Goal: Task Accomplishment & Management: Manage account settings

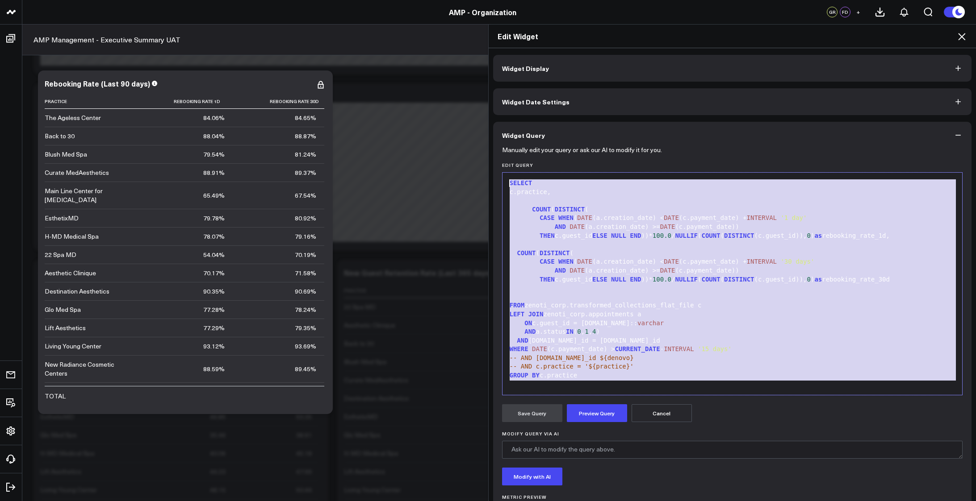
scroll to position [3117, 0]
click at [963, 33] on icon at bounding box center [961, 36] width 11 height 11
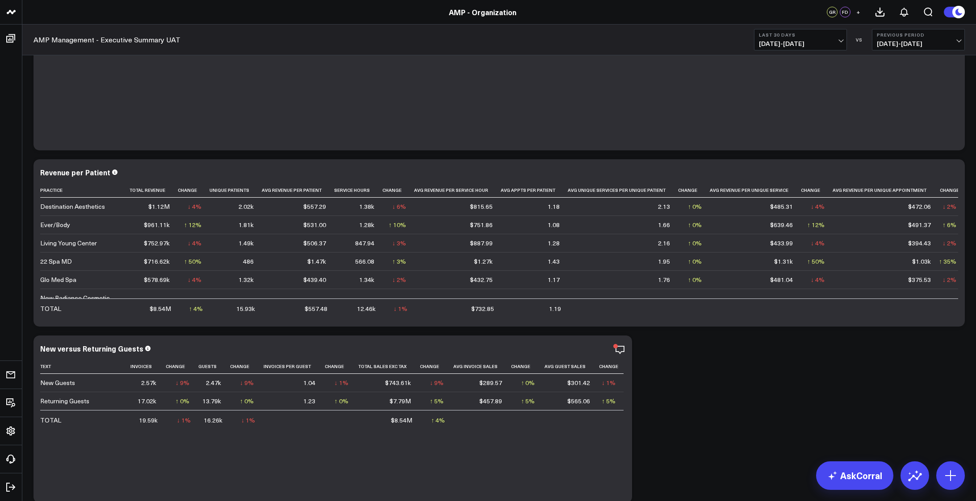
scroll to position [134, 0]
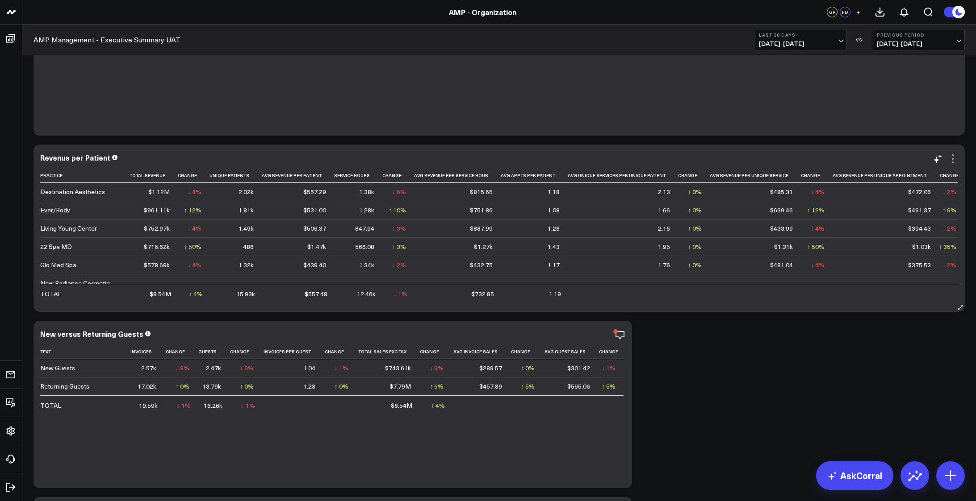
click at [953, 160] on icon at bounding box center [952, 159] width 11 height 11
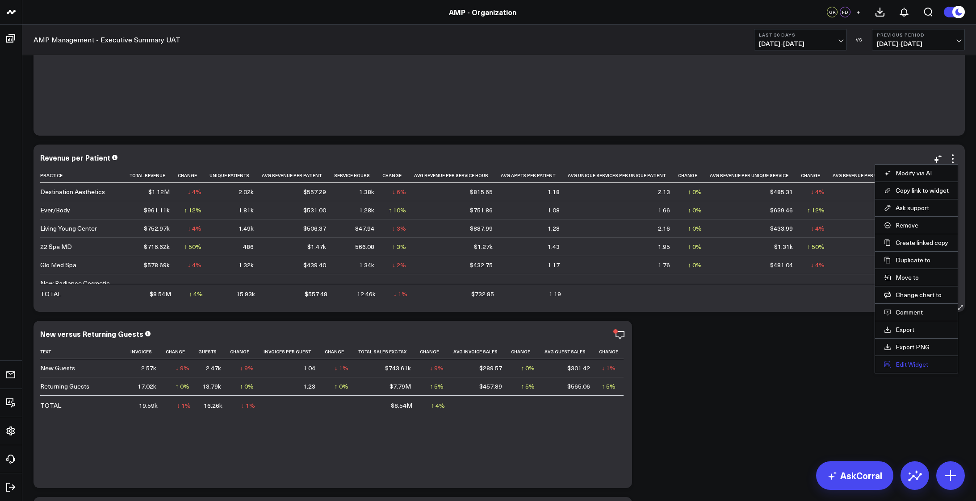
click at [908, 365] on button "Edit Widget" at bounding box center [916, 365] width 65 height 8
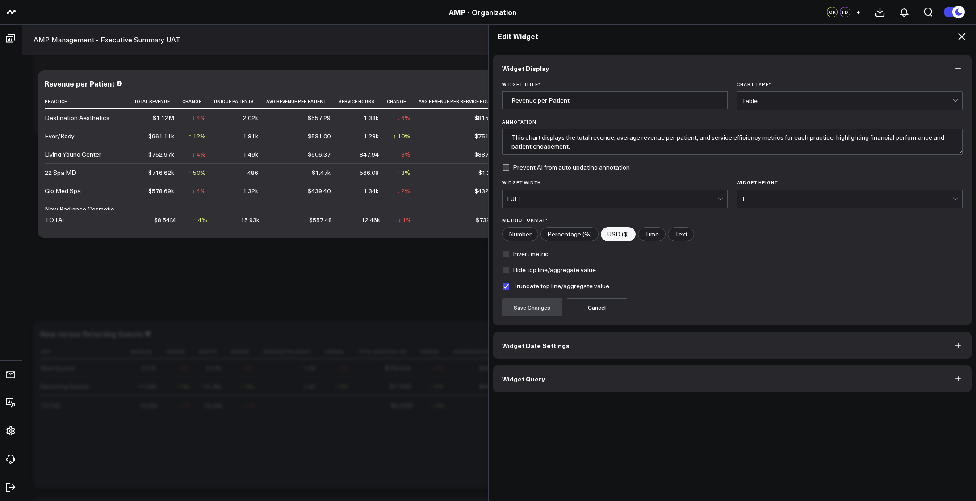
click at [566, 386] on button "Widget Query" at bounding box center [732, 379] width 479 height 27
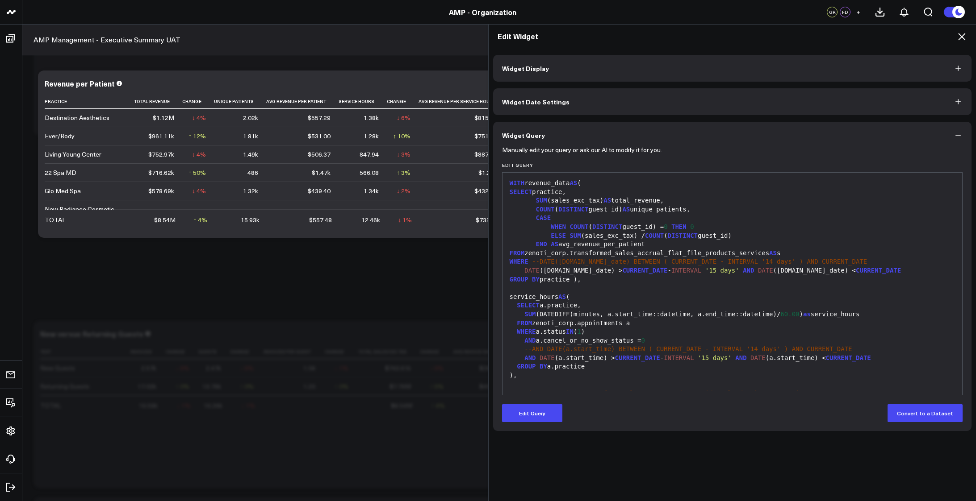
click at [715, 246] on div "END AS avg_revenue_per_patient" at bounding box center [732, 244] width 451 height 9
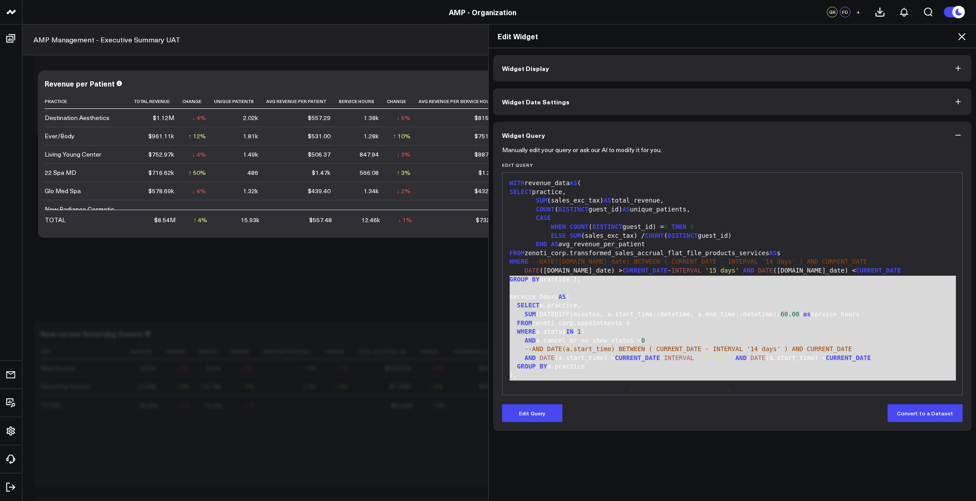
drag, startPoint x: 572, startPoint y: 382, endPoint x: 470, endPoint y: 232, distance: 181.7
click at [463, 236] on div "Edit Widget Widget Display Widget Date Settings Widget Query Manually edit your…" at bounding box center [488, 262] width 976 height 477
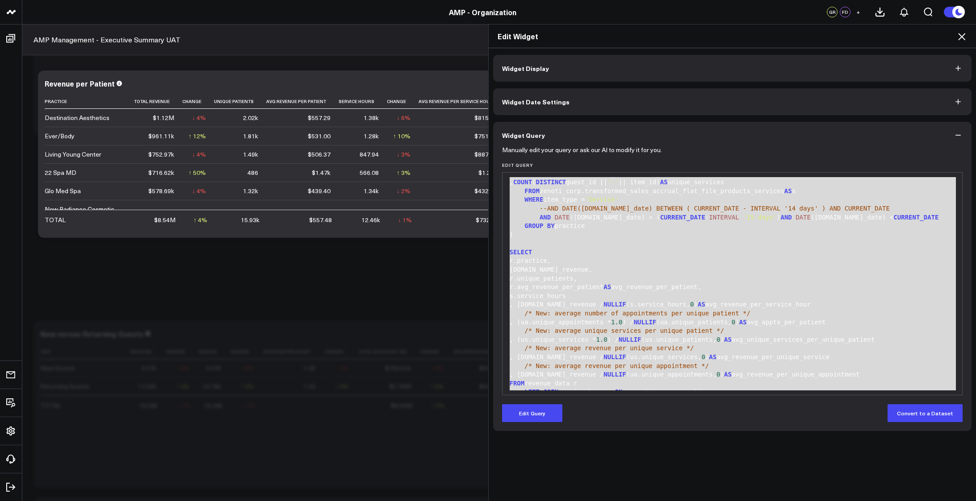
scroll to position [438, 0]
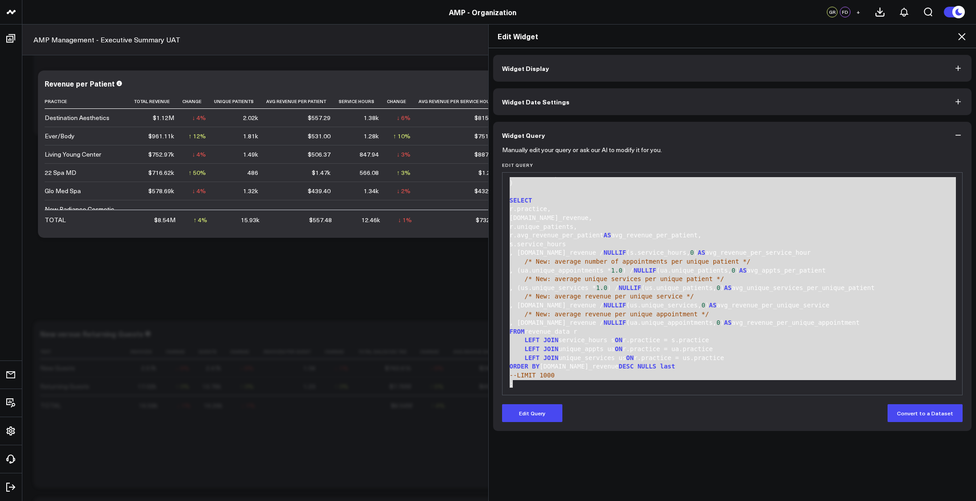
drag, startPoint x: 505, startPoint y: 183, endPoint x: 615, endPoint y: 468, distance: 305.7
click at [615, 468] on div "Widget Display Widget Date Settings Widget Query Manually edit your query or as…" at bounding box center [732, 275] width 488 height 454
copy div "WITH revenue_data AS ( SELECT practice, SUM (sales_exc_tax) AS total_revenue, C…"
click at [963, 35] on icon at bounding box center [961, 36] width 7 height 7
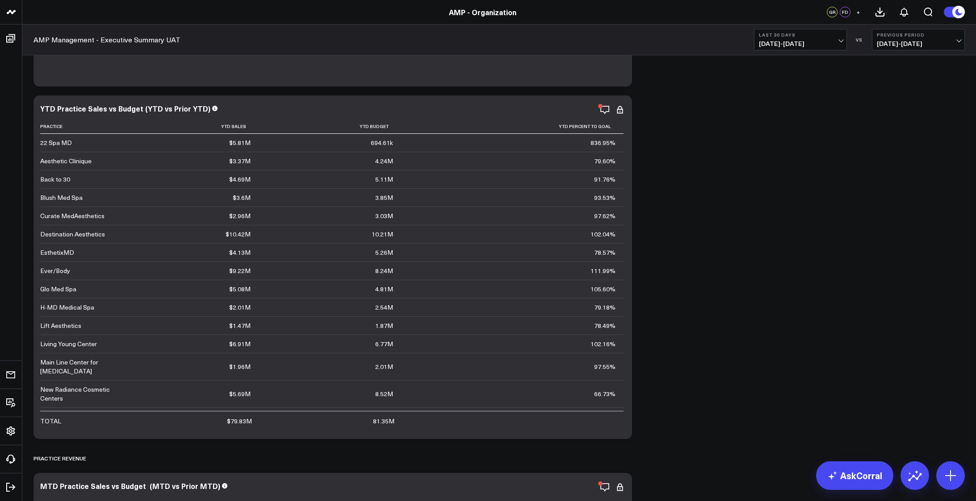
scroll to position [551, 0]
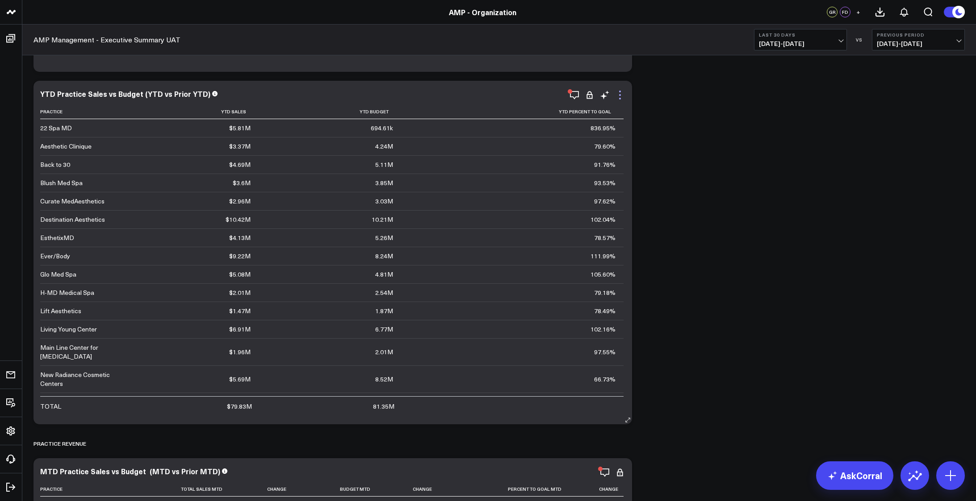
click at [620, 97] on icon at bounding box center [619, 95] width 11 height 11
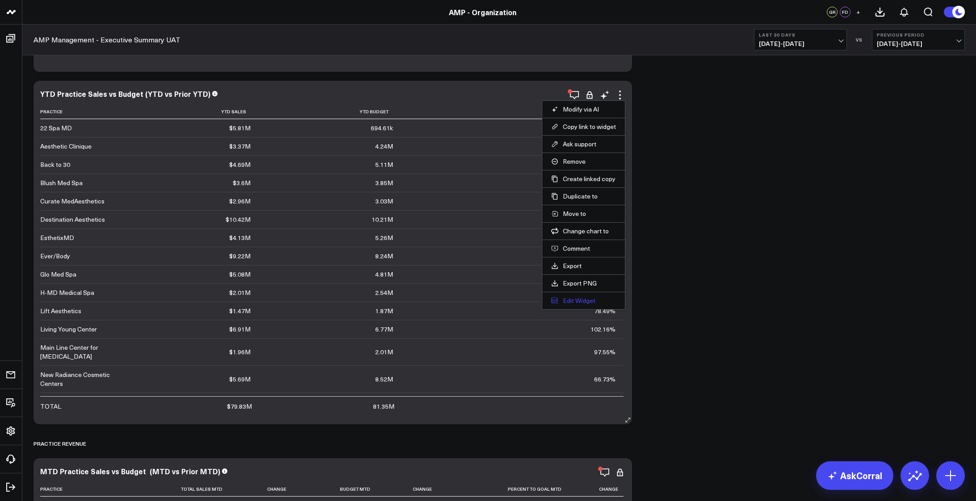
click at [582, 297] on button "Edit Widget" at bounding box center [583, 301] width 65 height 8
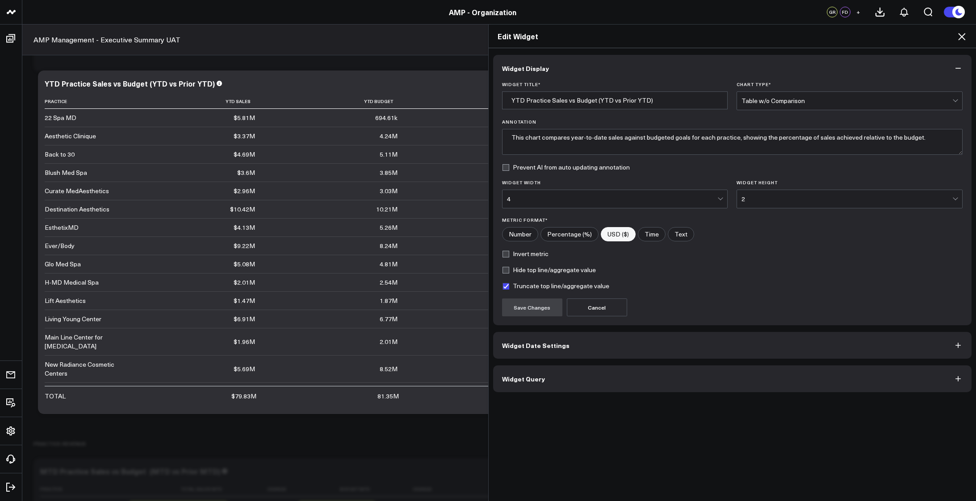
click at [593, 377] on button "Widget Query" at bounding box center [732, 379] width 479 height 27
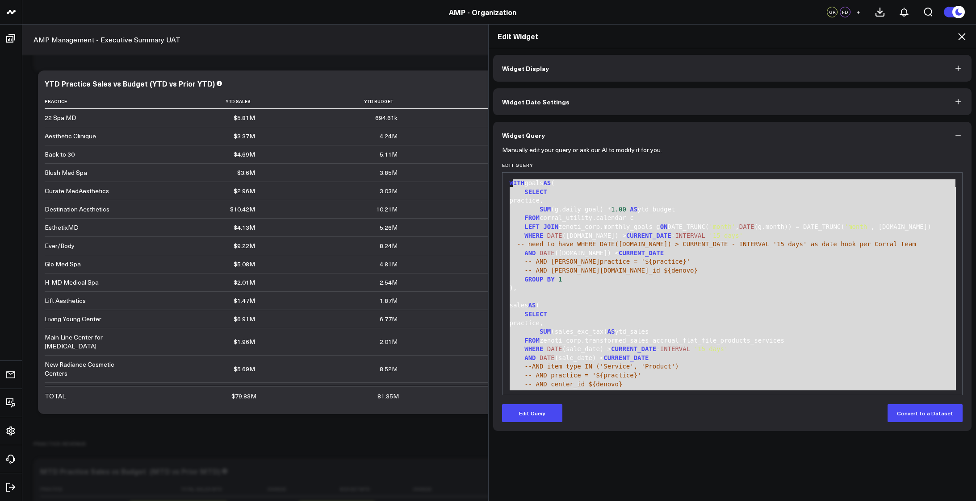
scroll to position [38, 0]
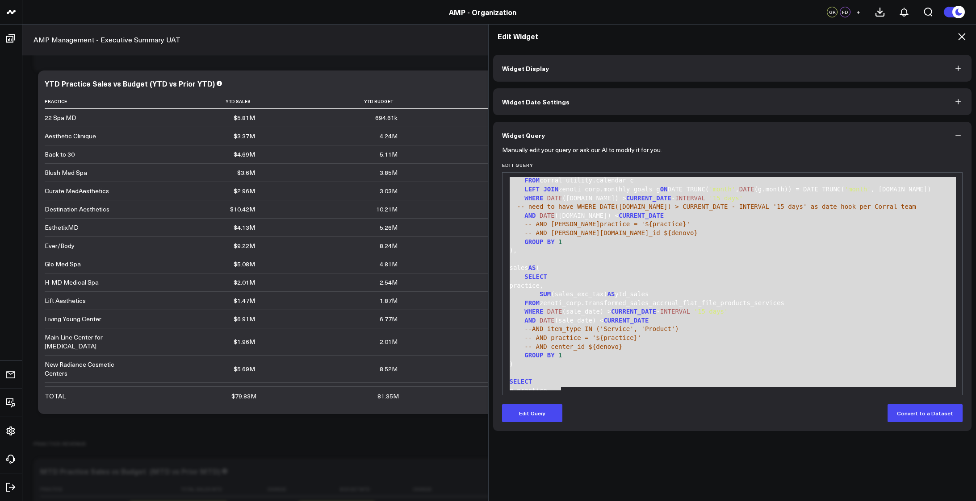
drag, startPoint x: 508, startPoint y: 180, endPoint x: 580, endPoint y: 413, distance: 243.0
click at [580, 413] on form "Manually edit your query or ask our AI to modify it for you. Edit Query 99 1 2 …" at bounding box center [732, 286] width 461 height 274
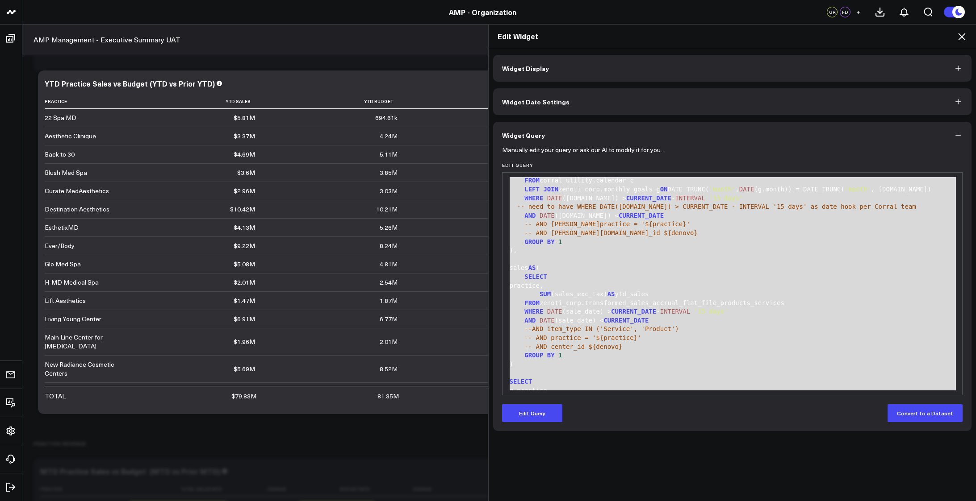
scroll to position [0, 0]
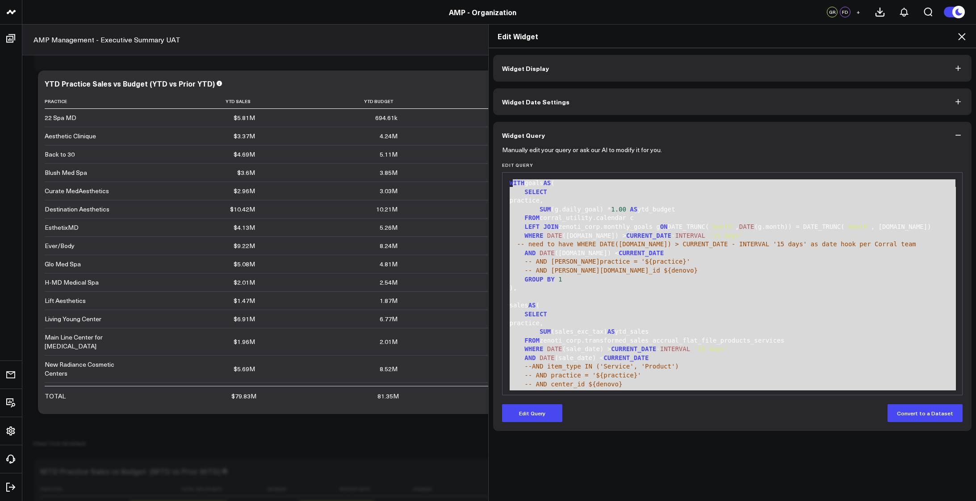
click at [525, 221] on span "FROM" at bounding box center [531, 217] width 15 height 7
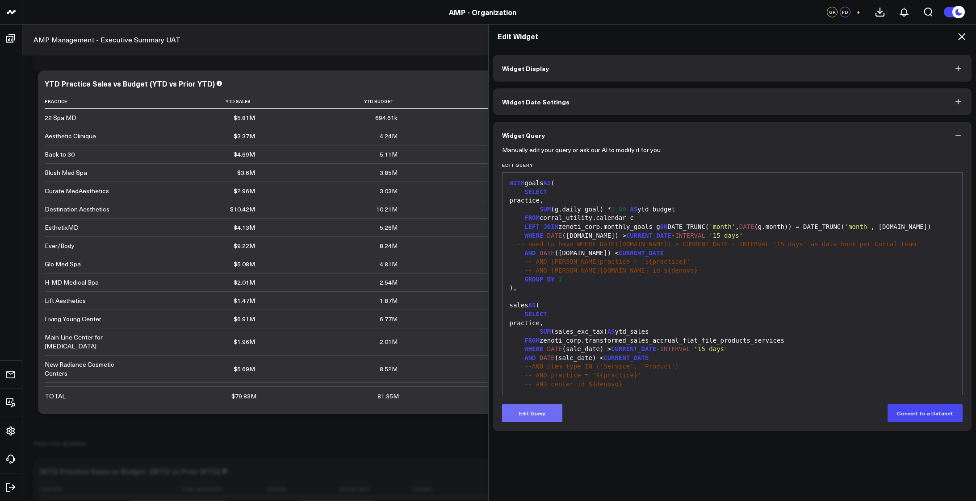
click at [526, 409] on button "Edit Query" at bounding box center [532, 414] width 60 height 18
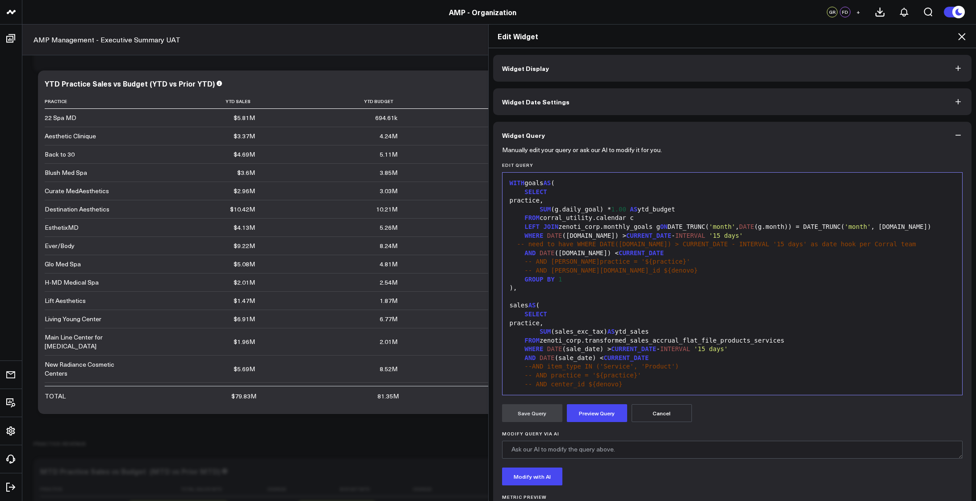
click at [692, 371] on div "--AND item_type IN ('Service', 'Product')" at bounding box center [732, 367] width 451 height 9
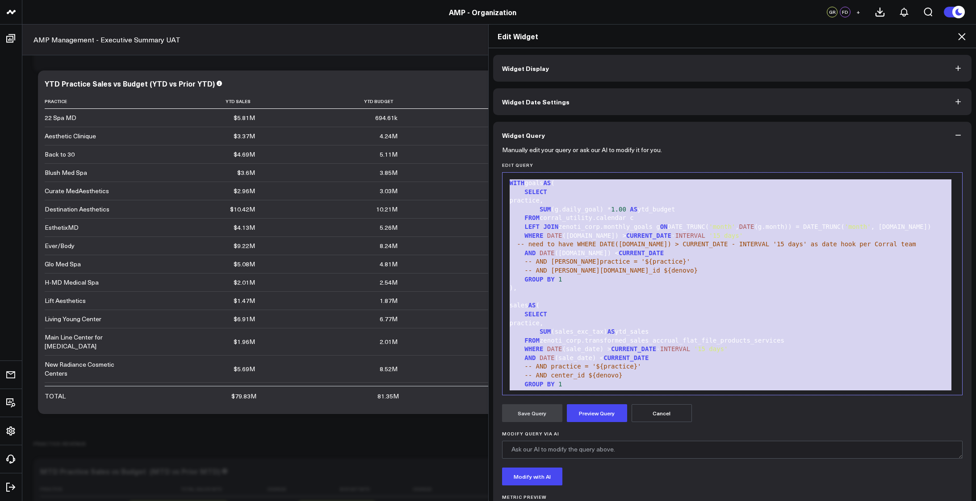
scroll to position [88, 0]
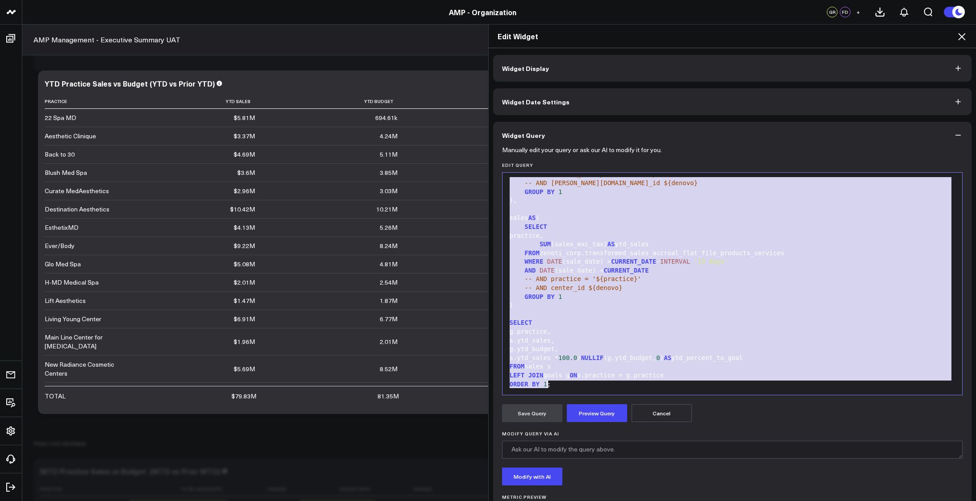
copy div "WITH goals AS ( SELECT practice, SUM (g.daily_goal) * 1.00 AS ytd_budget FROM c…"
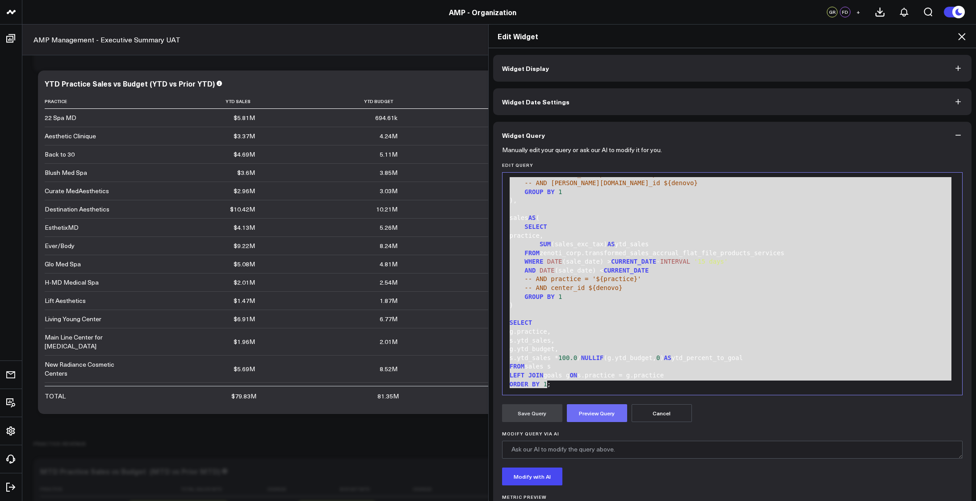
click at [586, 405] on button "Preview Query" at bounding box center [597, 414] width 60 height 18
click at [526, 413] on button "Save Query" at bounding box center [532, 414] width 60 height 18
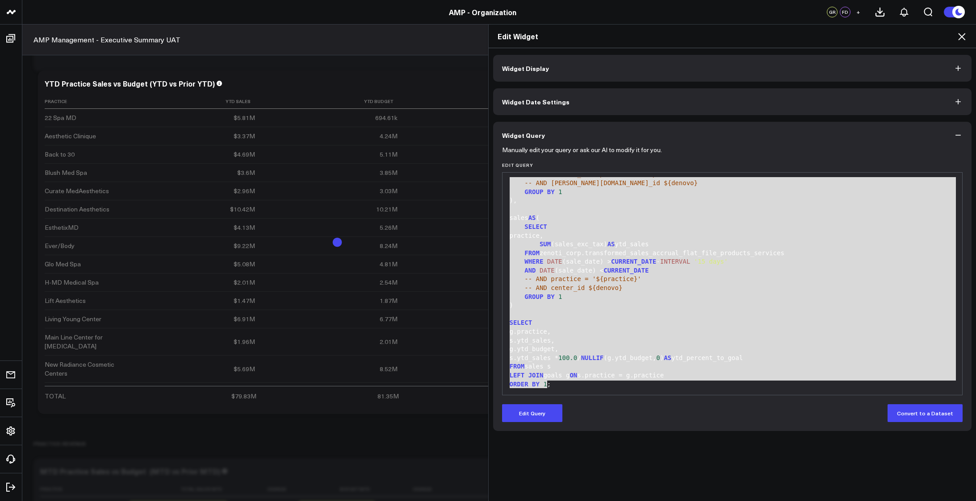
click at [963, 36] on icon at bounding box center [961, 36] width 11 height 11
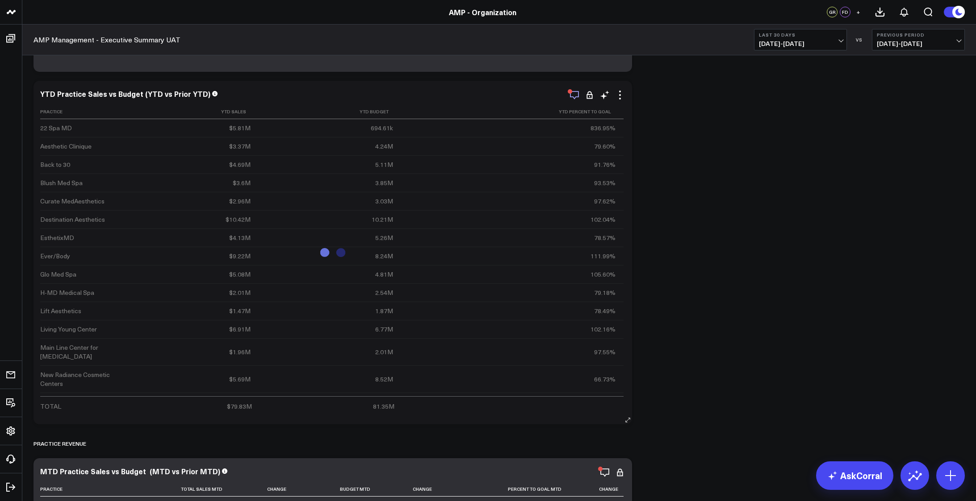
click at [572, 97] on icon "button" at bounding box center [574, 95] width 9 height 8
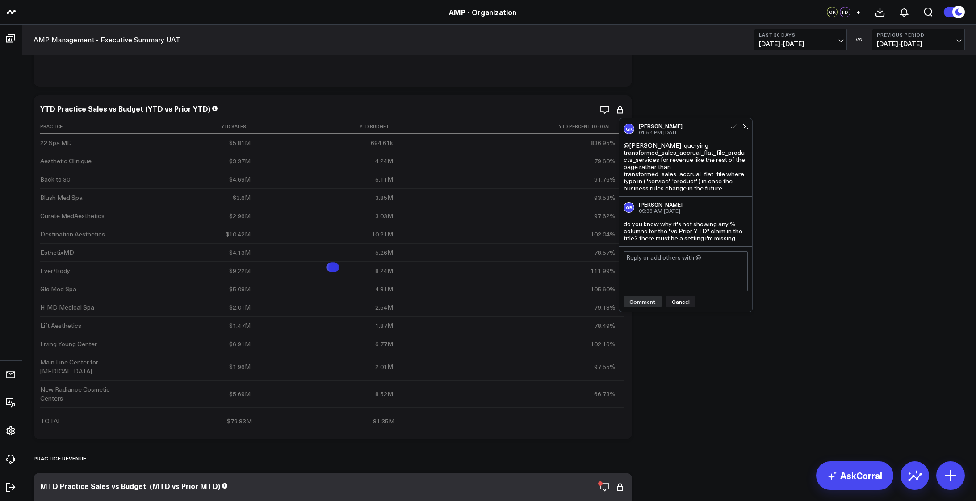
scroll to position [551, 0]
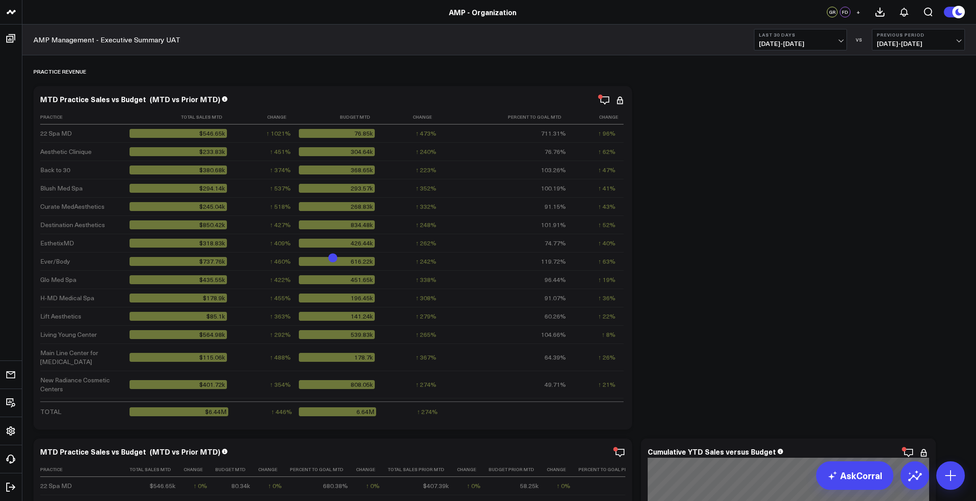
scroll to position [938, 0]
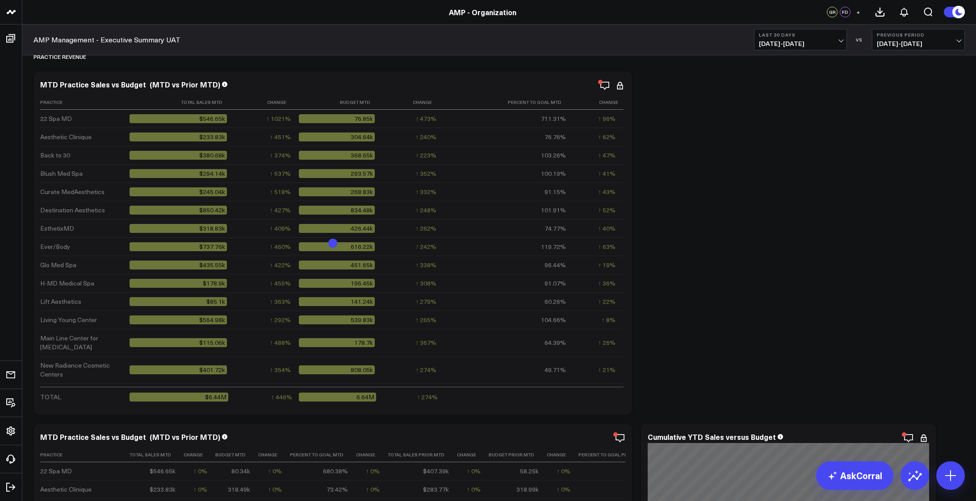
click at [621, 85] on icon at bounding box center [619, 85] width 11 height 11
click at [571, 293] on button "Edit Widget" at bounding box center [583, 292] width 65 height 8
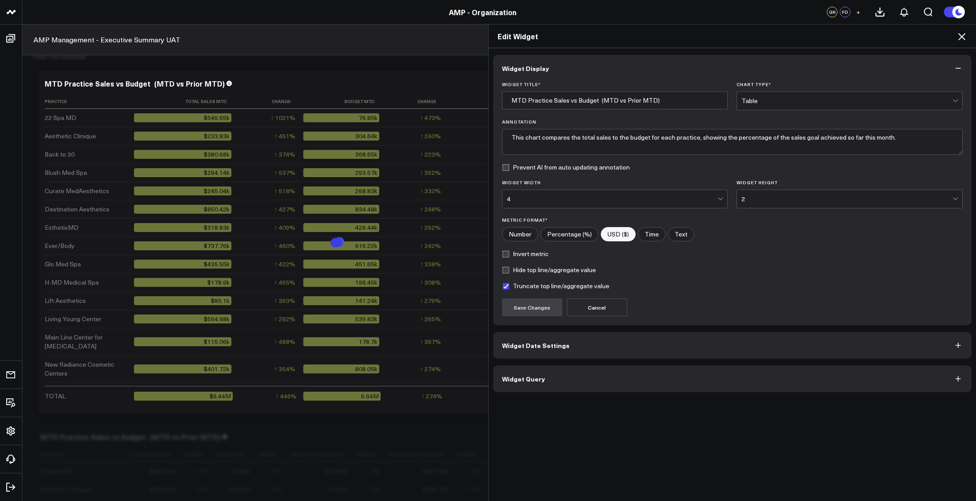
click at [616, 342] on button "Widget Date Settings" at bounding box center [732, 345] width 479 height 27
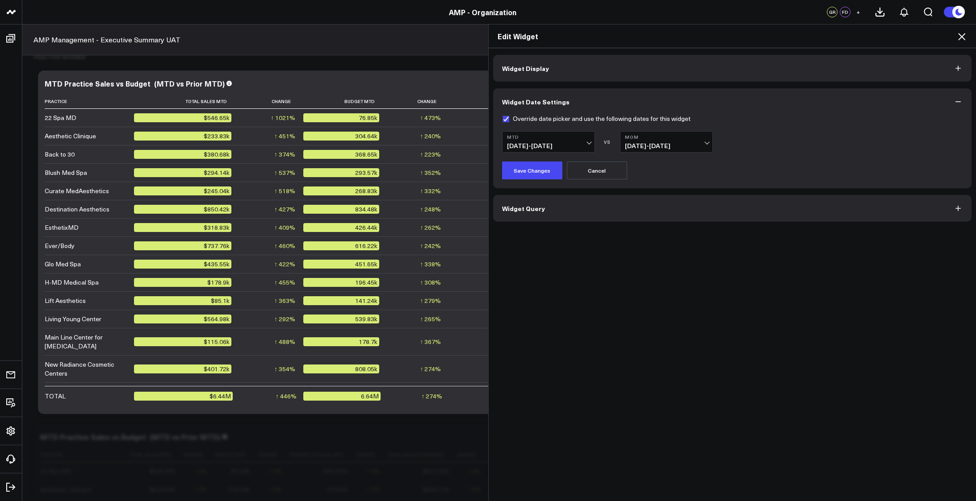
click at [703, 142] on span "[DATE] - [DATE]" at bounding box center [666, 145] width 83 height 7
click at [729, 140] on div "MTD [DATE] - [DATE] VS MoM [DEMOGRAPHIC_DATA][DATE] - [DATE] Previous Period Mo…" at bounding box center [732, 141] width 461 height 21
click at [701, 140] on button "MoM [DEMOGRAPHIC_DATA][DATE] - [DATE]" at bounding box center [666, 141] width 93 height 21
click at [749, 150] on div "MTD [DATE] - [DATE] VS MoM [DEMOGRAPHIC_DATA][DATE] - [DATE]" at bounding box center [732, 141] width 461 height 21
click at [960, 42] on div "Edit Widget" at bounding box center [732, 37] width 488 height 24
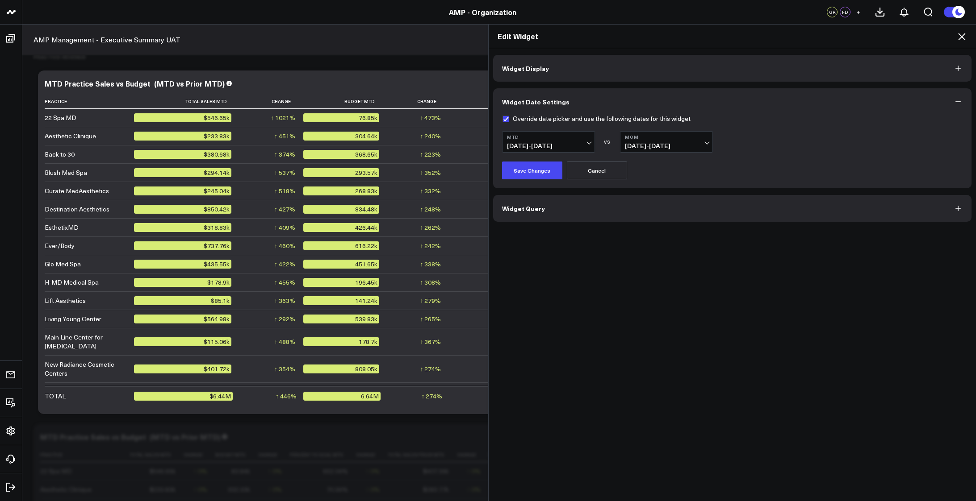
click at [957, 34] on icon at bounding box center [961, 36] width 11 height 11
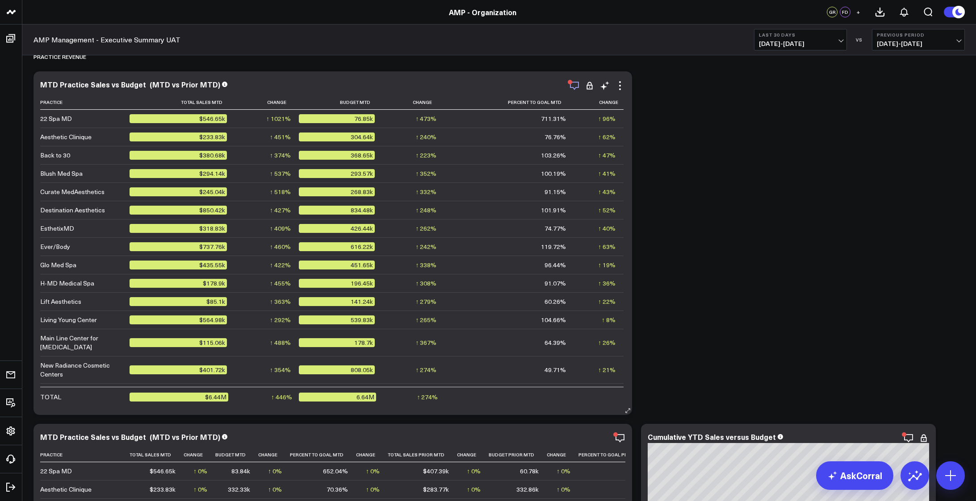
click at [575, 88] on icon "button" at bounding box center [574, 86] width 9 height 8
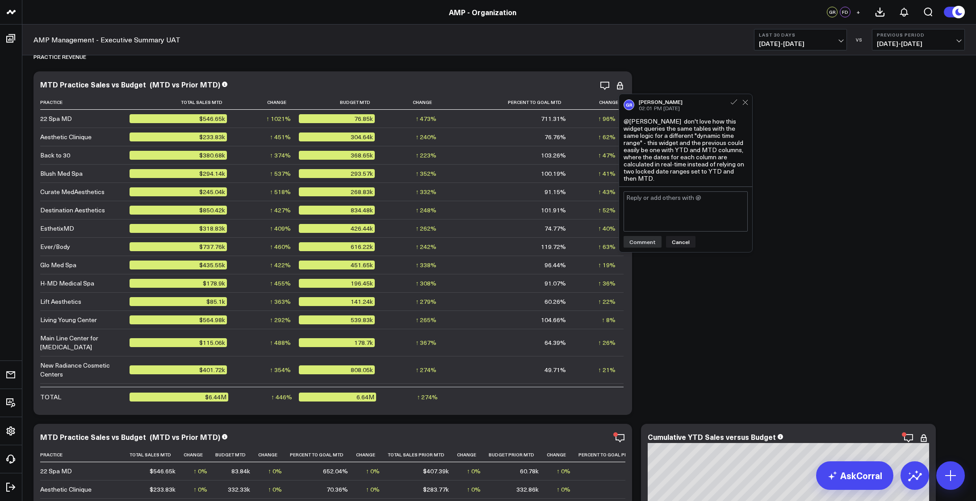
click at [662, 212] on textarea at bounding box center [685, 212] width 124 height 40
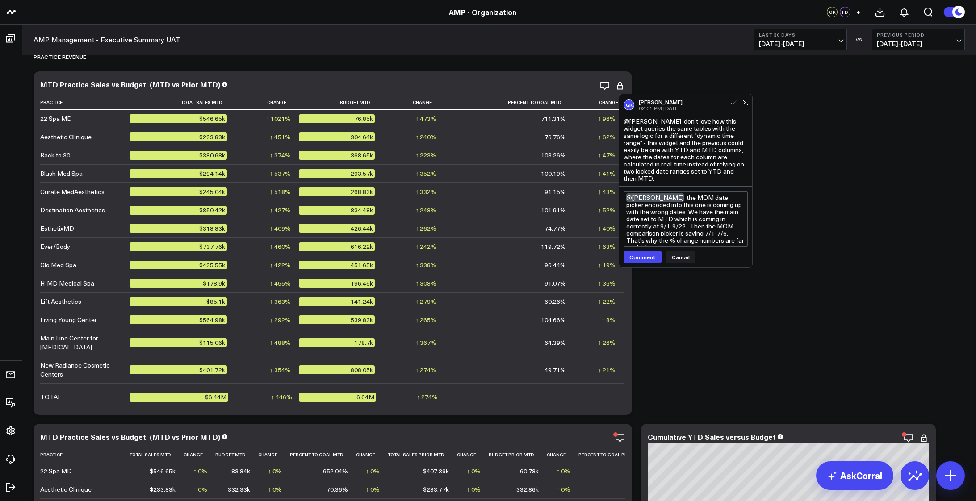
type textarea "@[PERSON_NAME] the MOM date picker encoded into this one is coming up with the …"
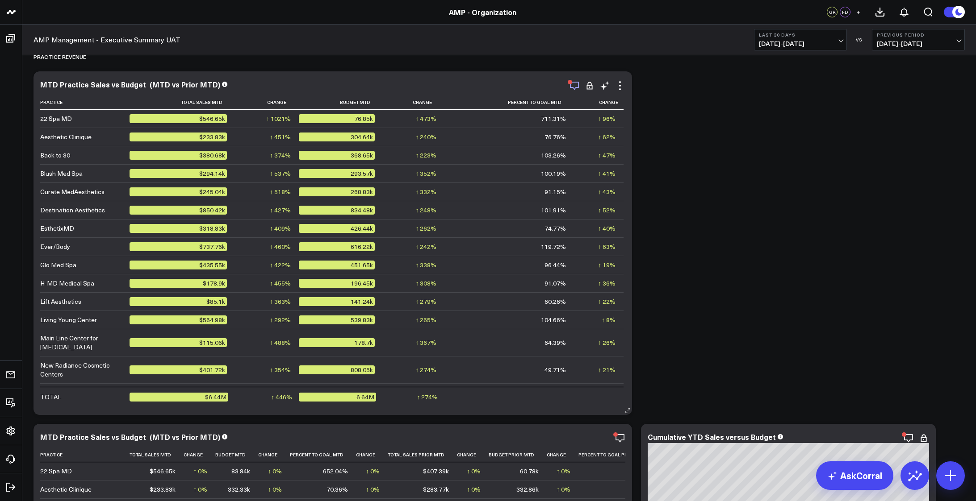
click at [577, 86] on icon "button" at bounding box center [574, 85] width 11 height 11
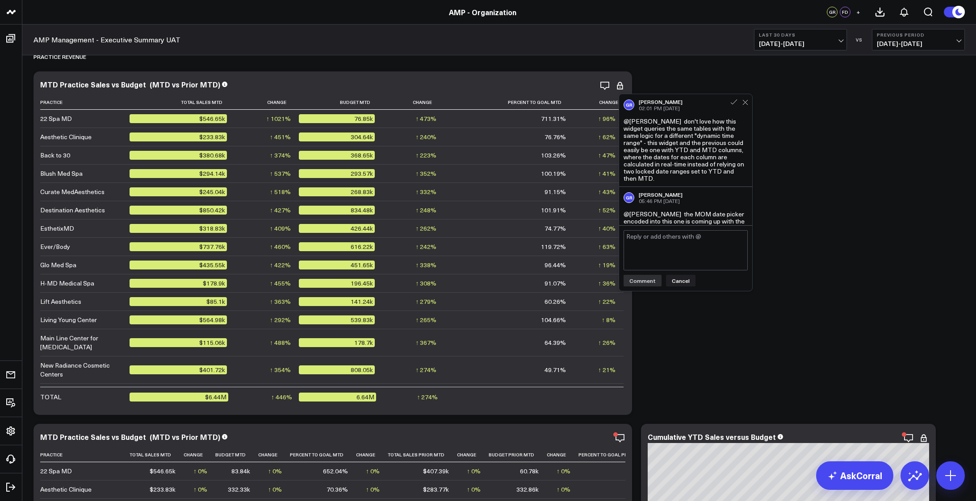
click at [685, 248] on textarea at bounding box center [685, 250] width 124 height 40
type textarea "in the PROD board, the MTD date picker chooses 8/24-9/22. Totally wrong, so... …"
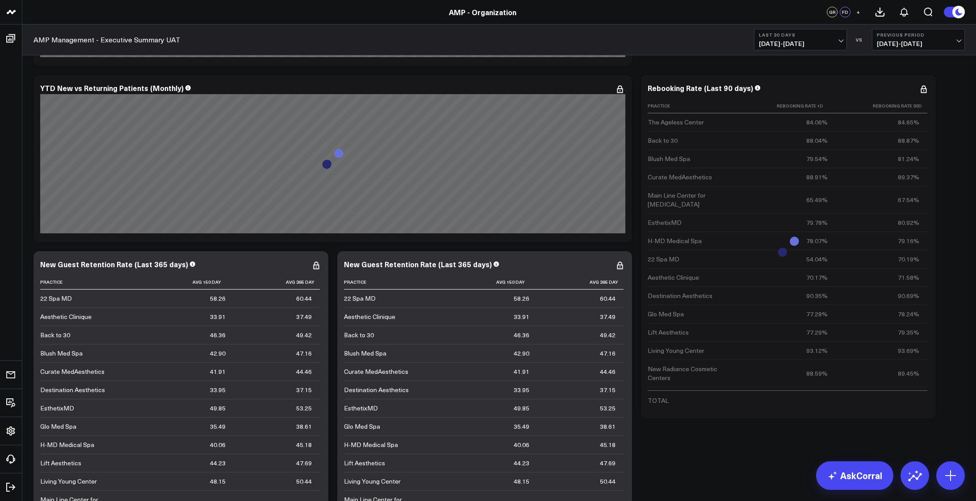
scroll to position [3111, 0]
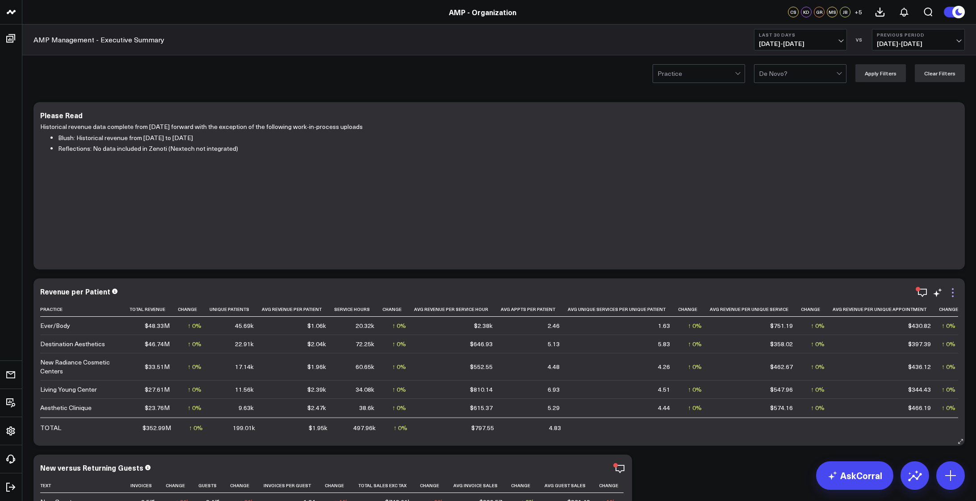
click at [948, 291] on icon at bounding box center [952, 293] width 11 height 11
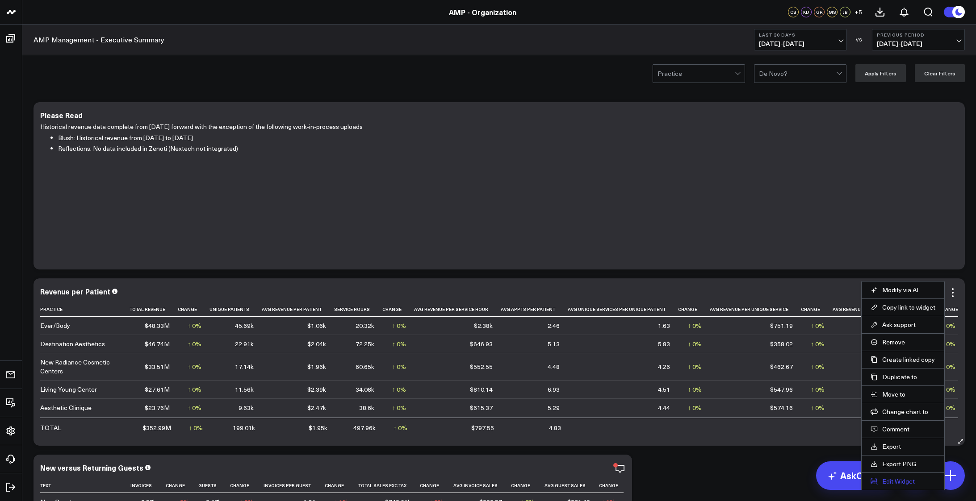
click at [900, 480] on button "Edit Widget" at bounding box center [902, 482] width 65 height 8
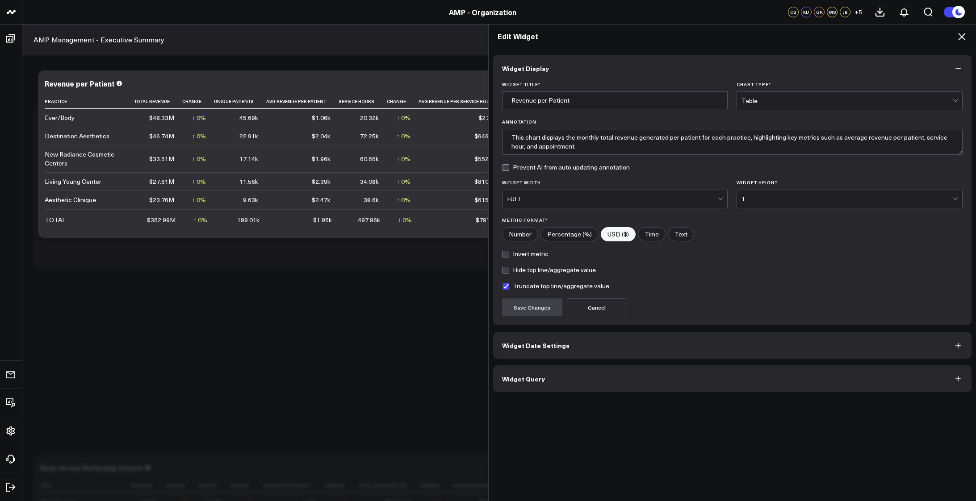
click at [612, 379] on button "Widget Query" at bounding box center [732, 379] width 479 height 27
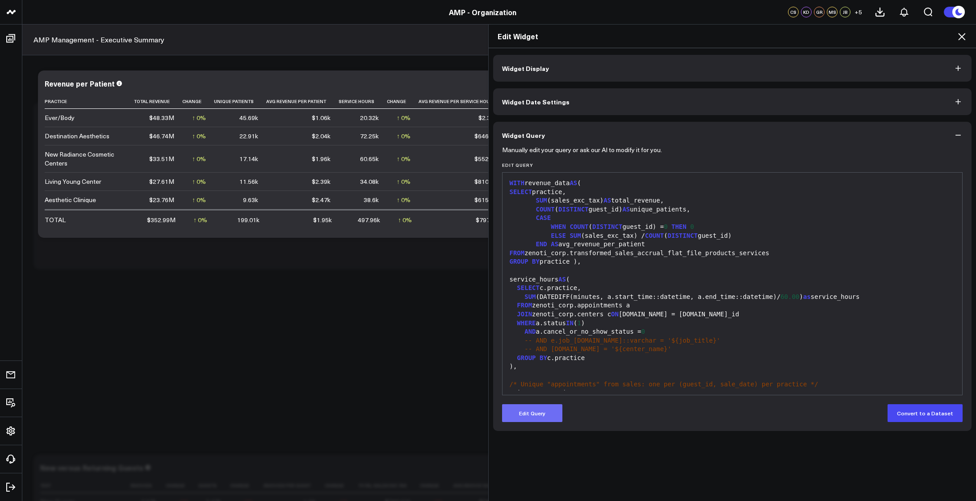
click at [541, 413] on button "Edit Query" at bounding box center [532, 414] width 60 height 18
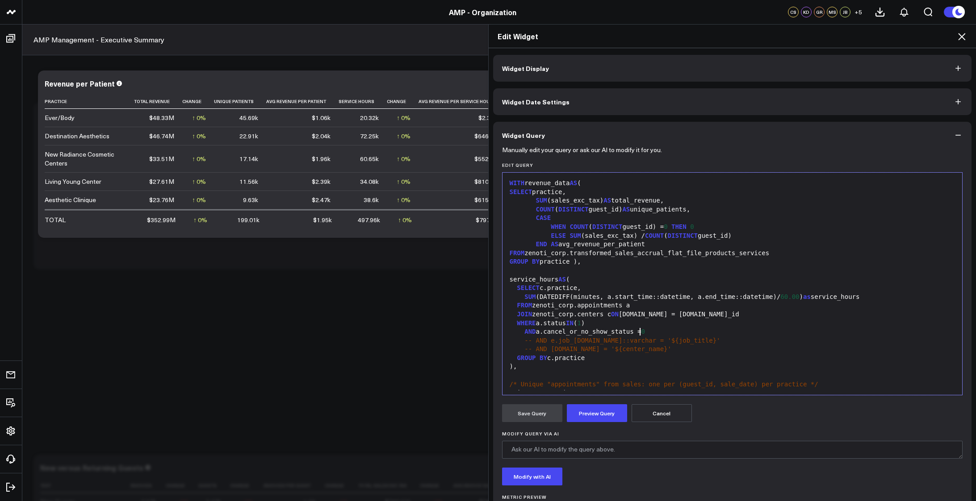
click at [723, 334] on div "AND a.cancel_or_no_show_status = 0" at bounding box center [732, 332] width 451 height 9
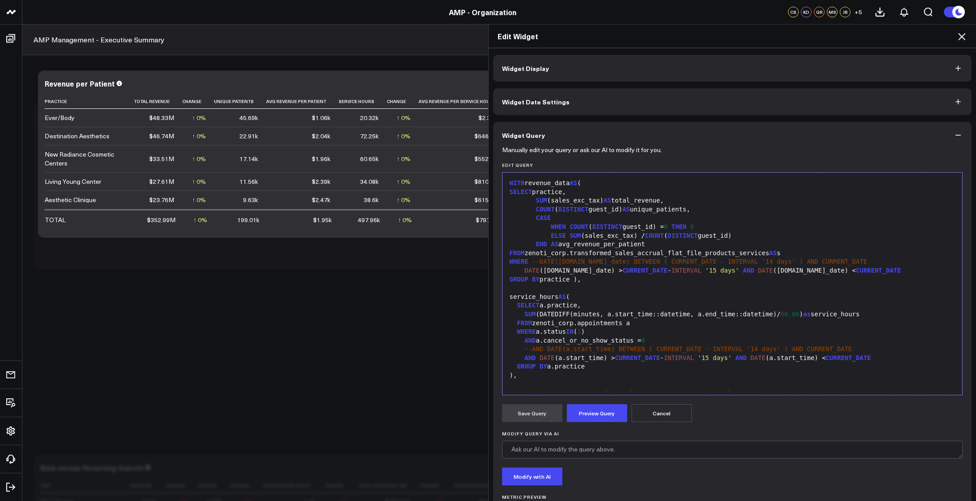
scroll to position [437, 0]
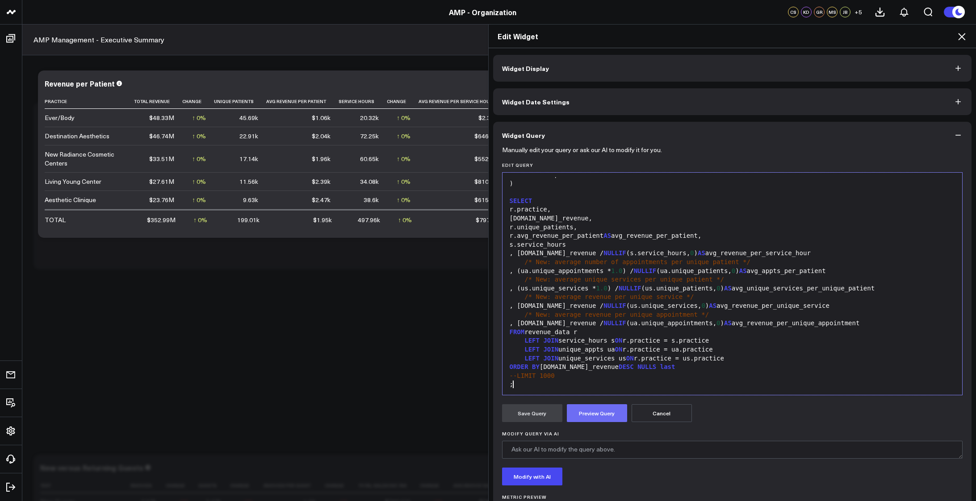
click at [609, 414] on button "Preview Query" at bounding box center [597, 414] width 60 height 18
click at [532, 413] on button "Save Query" at bounding box center [532, 414] width 60 height 18
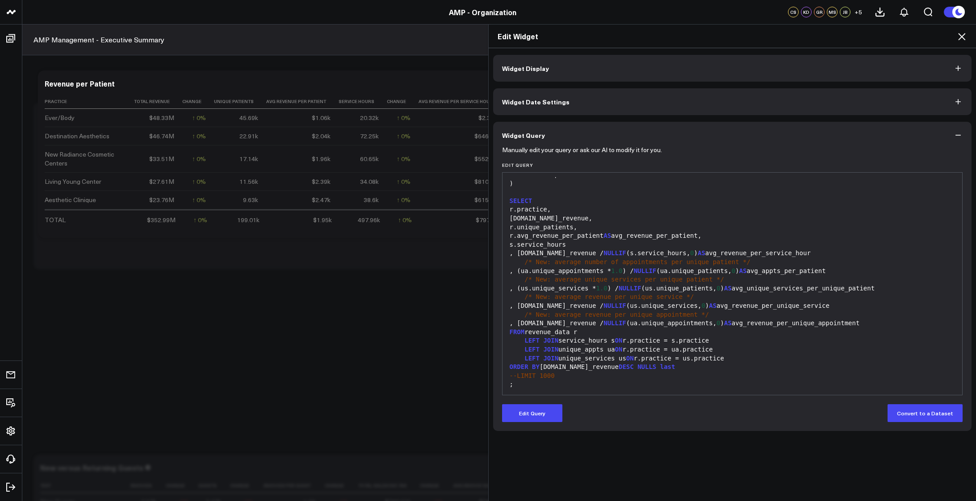
click at [960, 35] on icon at bounding box center [961, 36] width 11 height 11
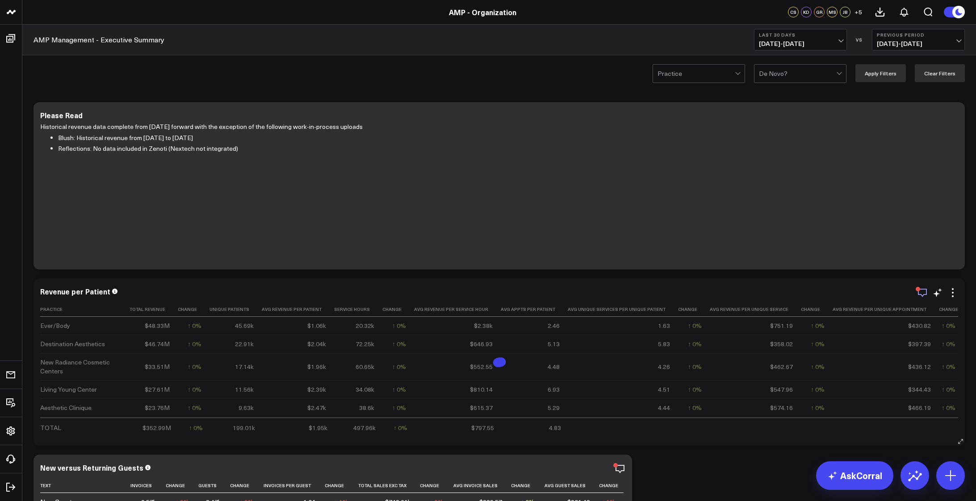
click at [921, 293] on icon "button" at bounding box center [922, 293] width 11 height 11
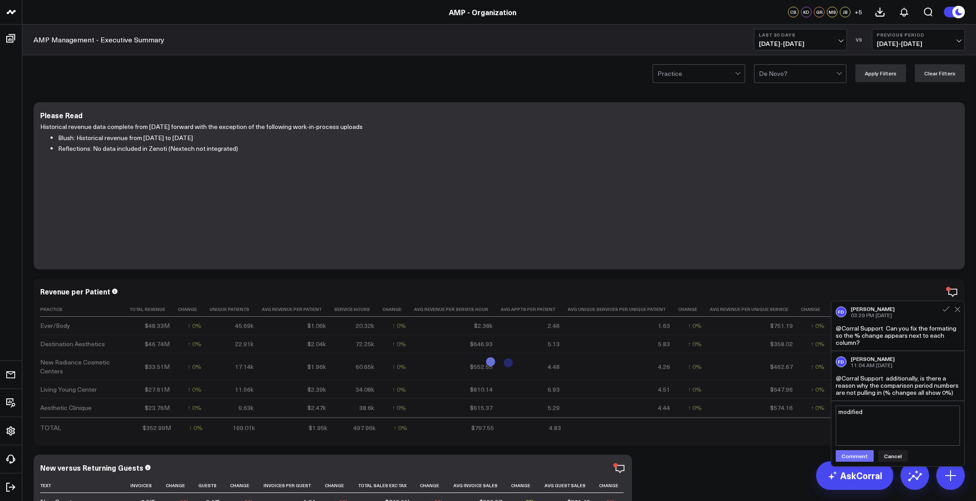
type textarea "modified"
click at [854, 457] on button "Comment" at bounding box center [854, 456] width 38 height 12
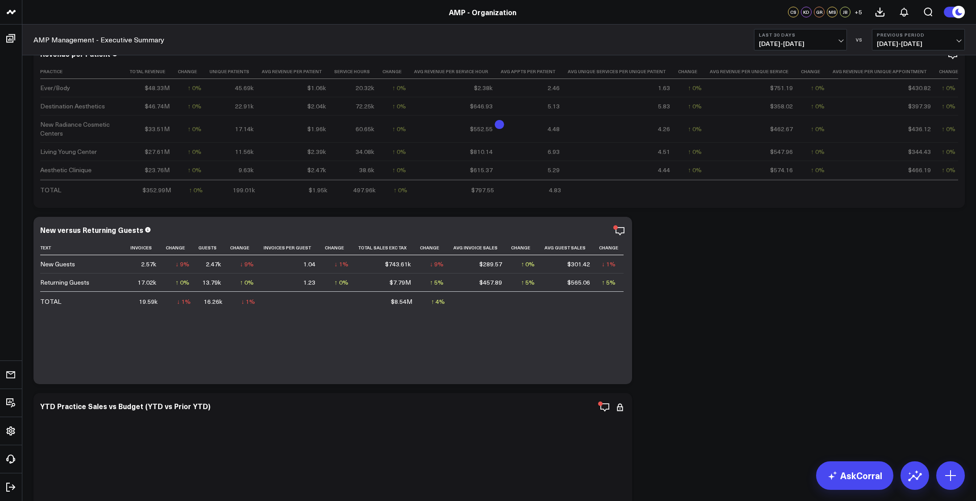
scroll to position [253, 0]
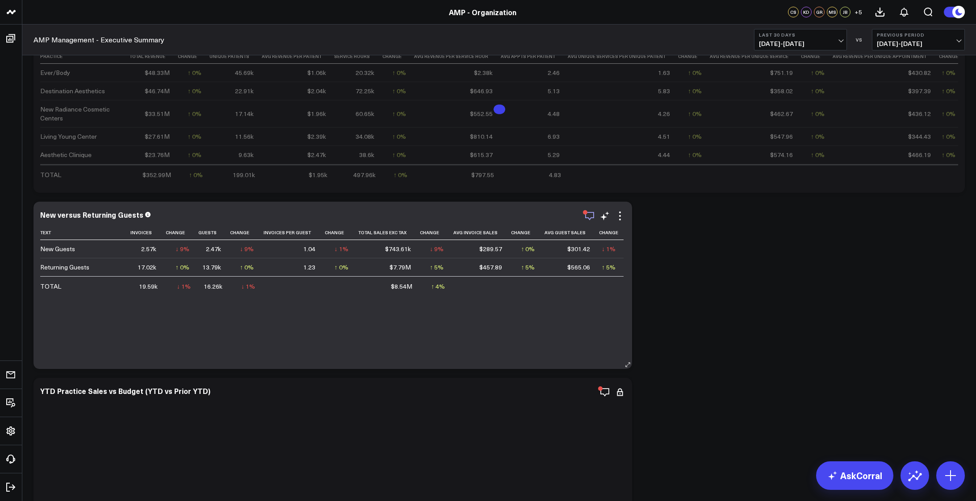
click at [589, 212] on icon "button" at bounding box center [589, 216] width 11 height 11
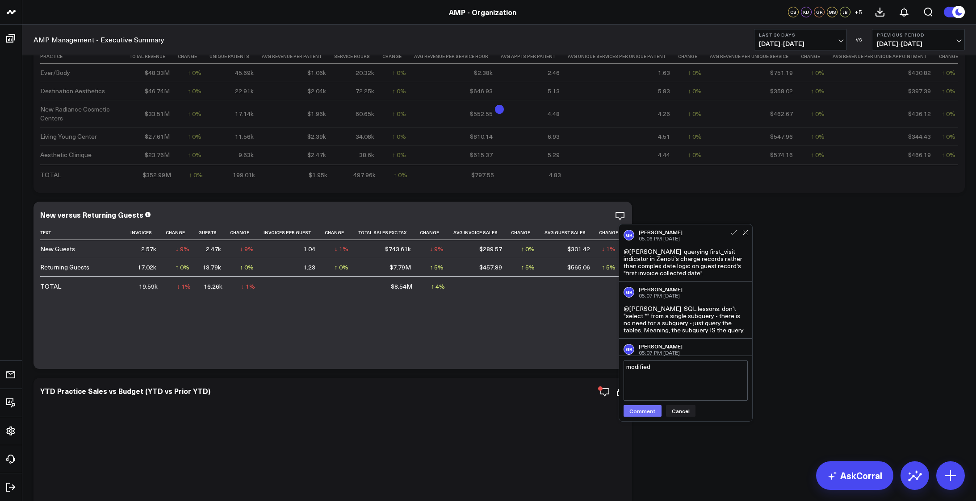
type textarea "modified"
click at [634, 414] on button "Comment" at bounding box center [642, 411] width 38 height 12
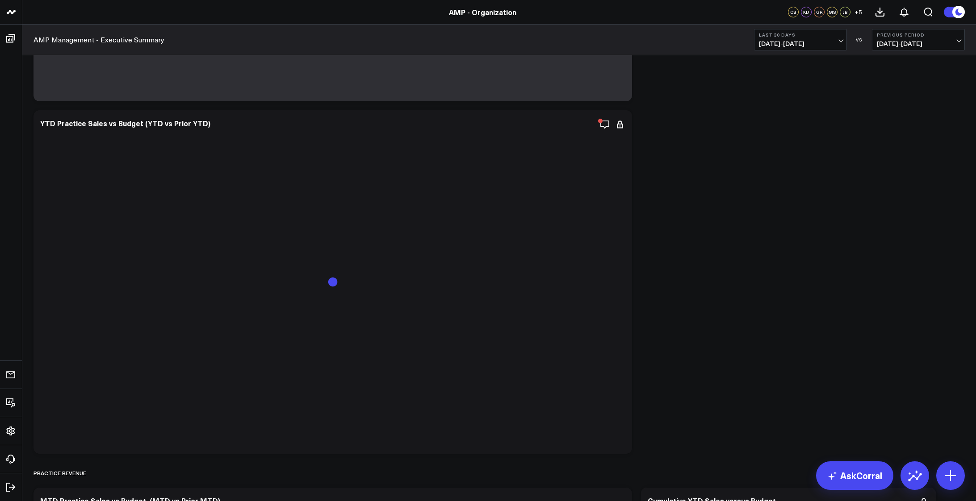
scroll to position [536, 0]
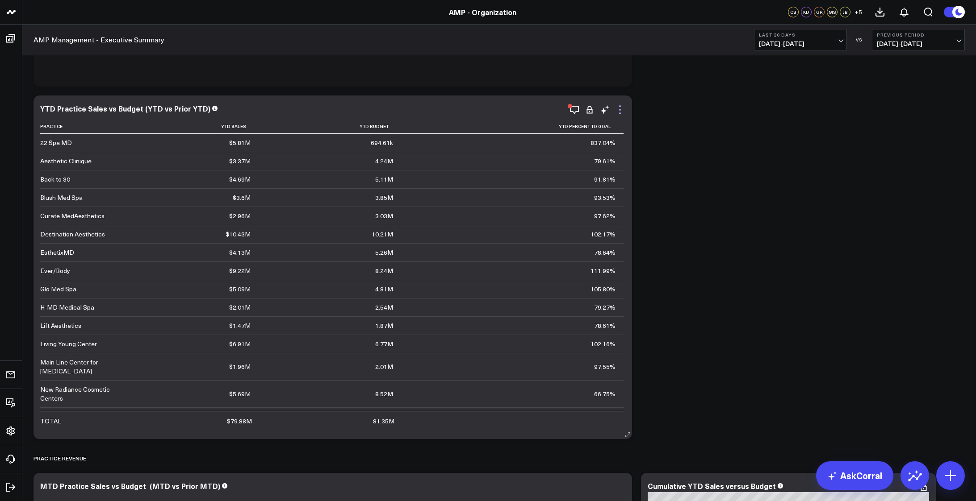
click at [619, 112] on icon at bounding box center [619, 109] width 11 height 11
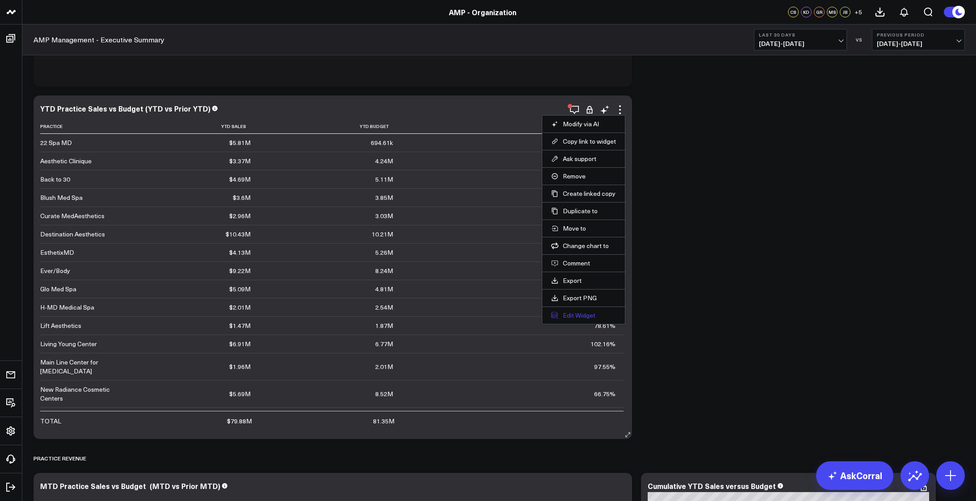
click at [579, 319] on button "Edit Widget" at bounding box center [583, 316] width 65 height 8
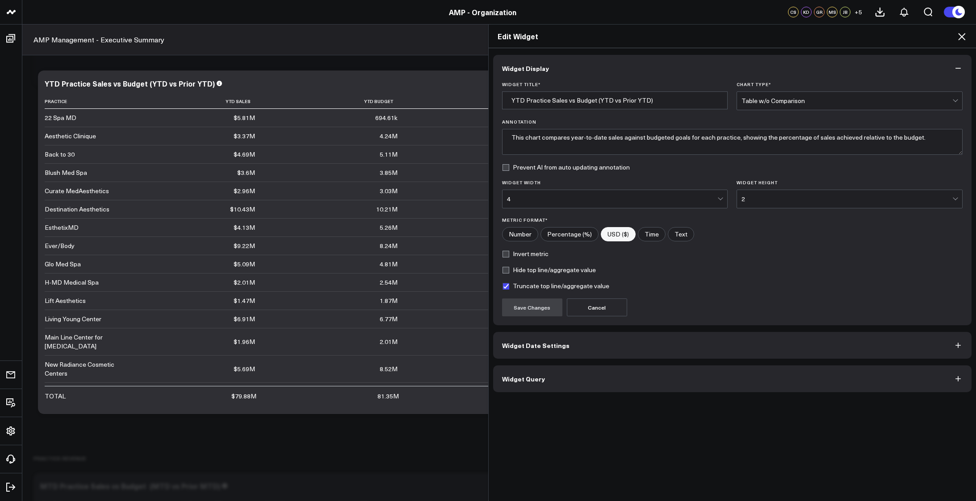
click at [605, 376] on button "Widget Query" at bounding box center [732, 379] width 479 height 27
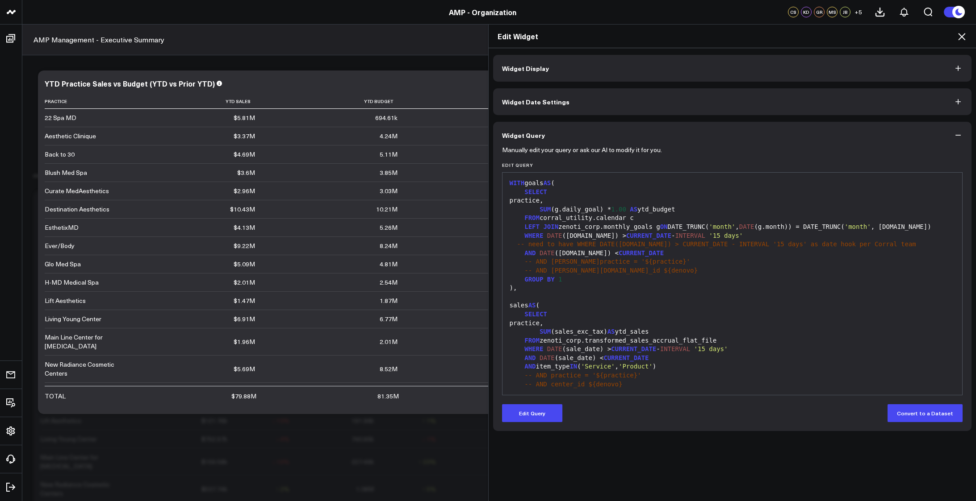
click at [595, 102] on button "Widget Date Settings" at bounding box center [732, 101] width 479 height 27
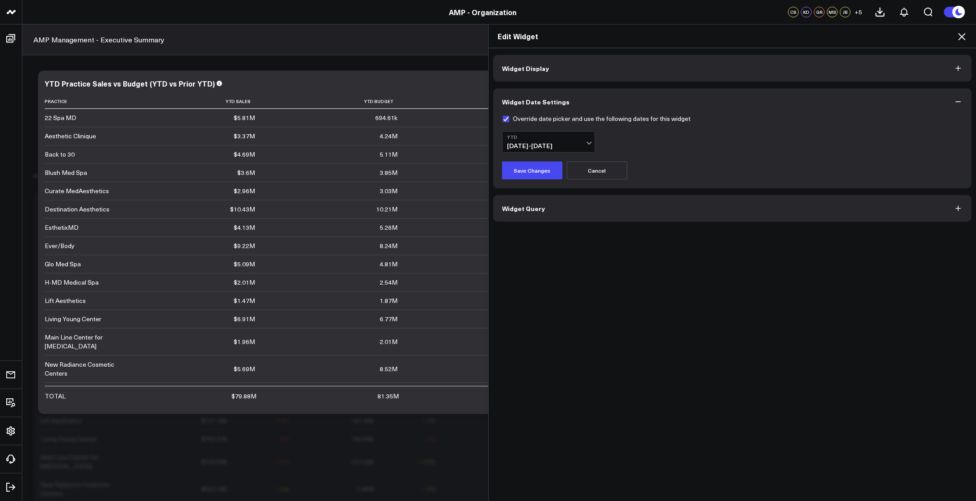
click at [603, 208] on button "Widget Query" at bounding box center [732, 208] width 479 height 27
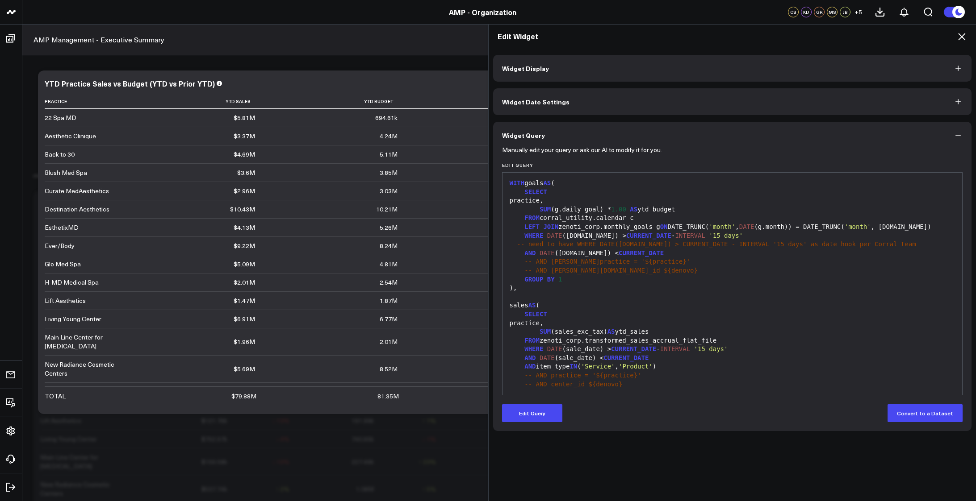
click at [666, 305] on div "sales AS (" at bounding box center [732, 305] width 451 height 9
click at [533, 425] on div "Manually edit your query or ask our AI to modify it for you. Edit Query 99 1 2 …" at bounding box center [732, 290] width 479 height 283
click at [531, 421] on button "Edit Query" at bounding box center [532, 414] width 60 height 18
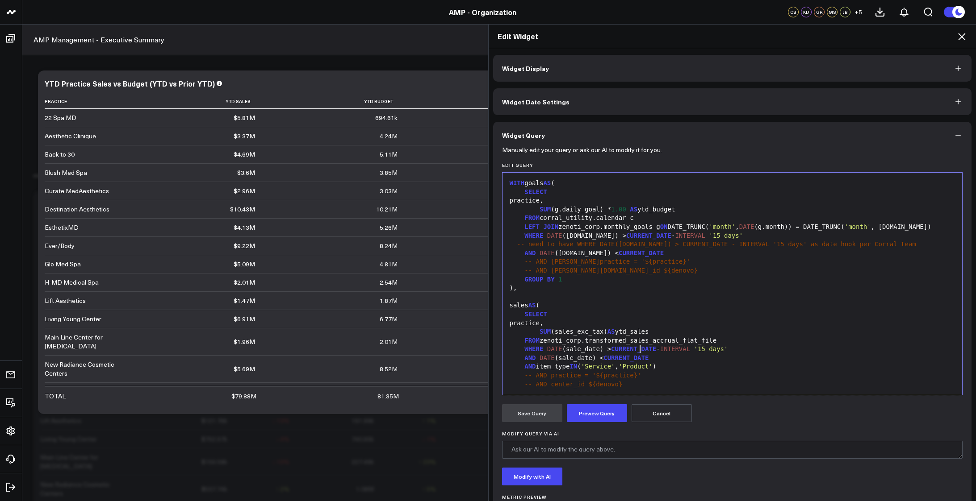
click at [638, 352] on span "CURRENT_DATE" at bounding box center [633, 349] width 45 height 7
click at [587, 410] on button "Preview Query" at bounding box center [597, 414] width 60 height 18
click at [532, 414] on button "Save Query" at bounding box center [532, 414] width 60 height 18
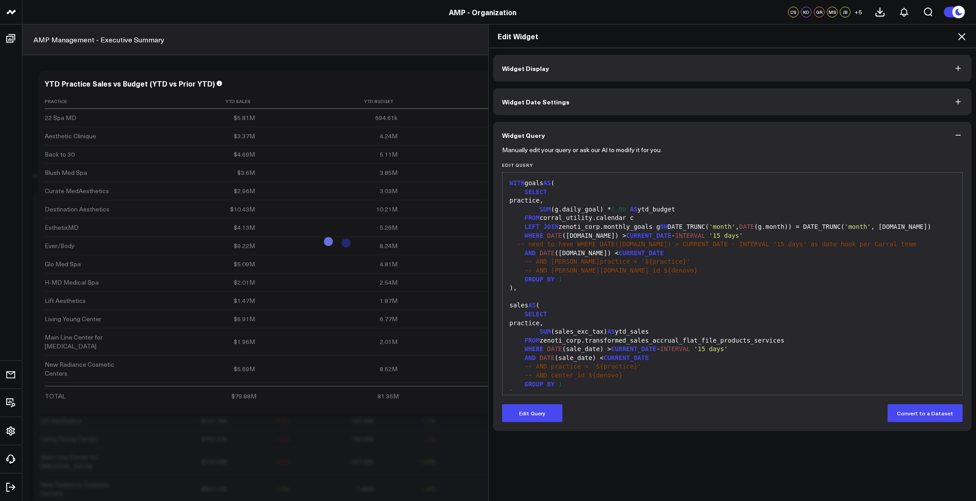
click at [959, 40] on icon at bounding box center [961, 36] width 7 height 7
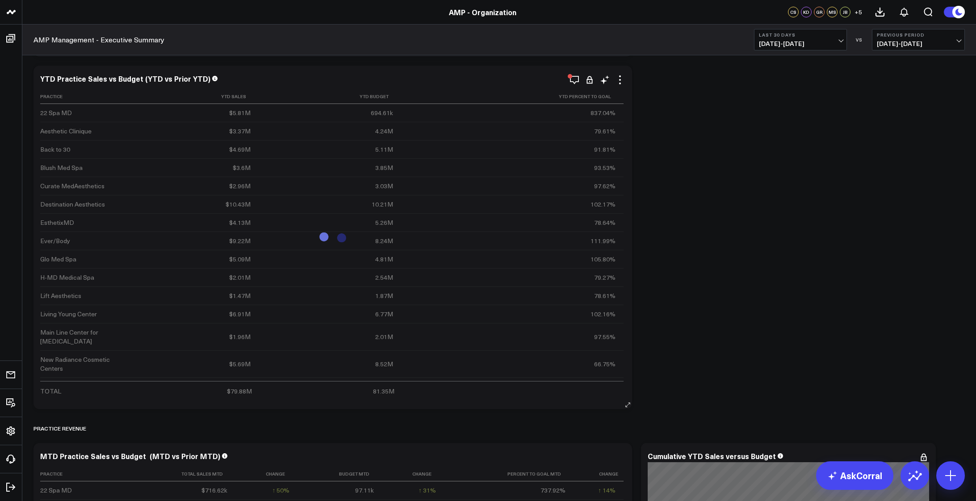
scroll to position [580, 0]
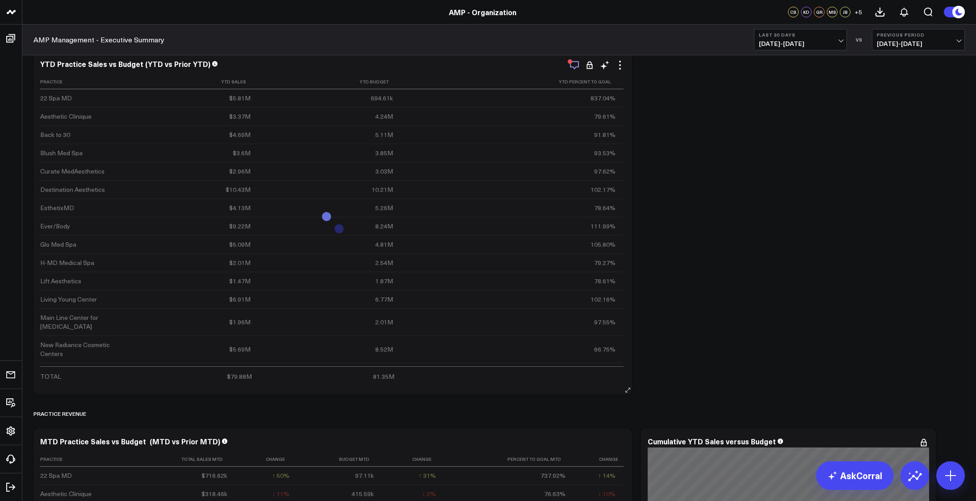
click at [575, 68] on icon "button" at bounding box center [574, 65] width 9 height 8
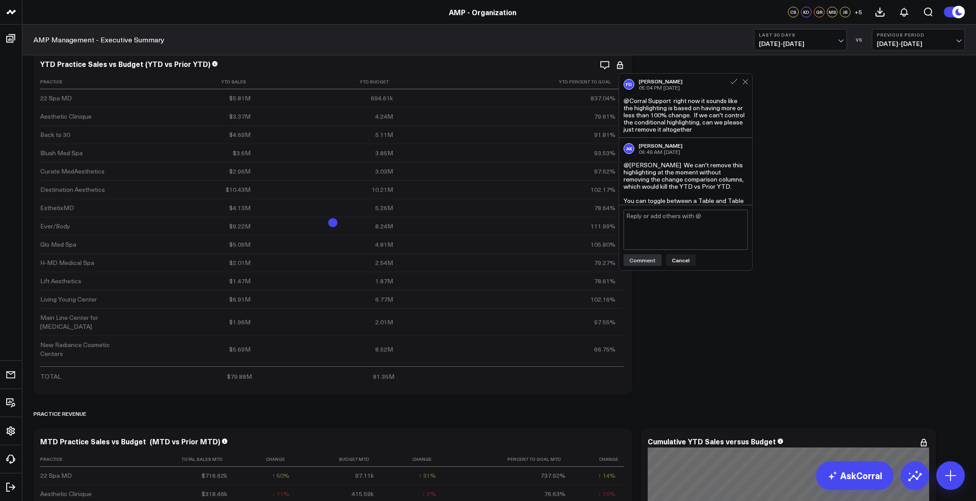
click at [684, 238] on textarea at bounding box center [685, 230] width 124 height 40
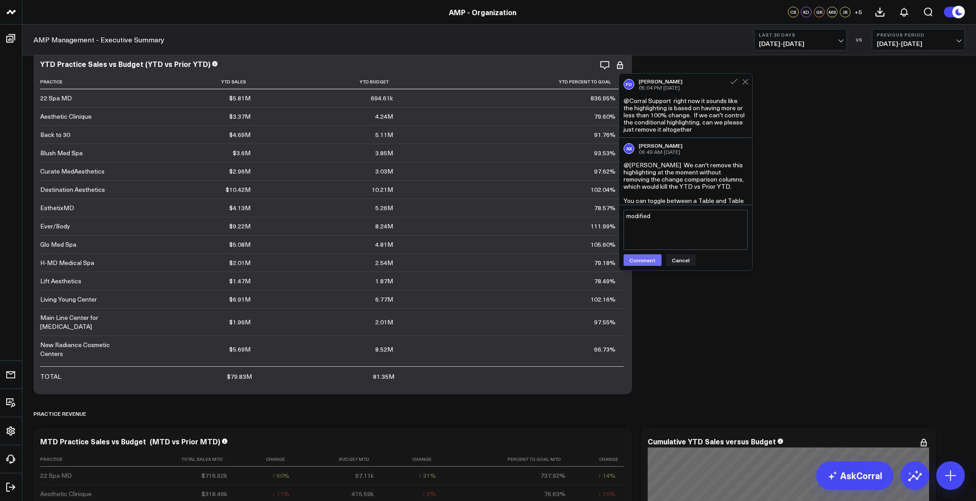
type textarea "modified"
click at [642, 258] on button "Comment" at bounding box center [642, 260] width 38 height 12
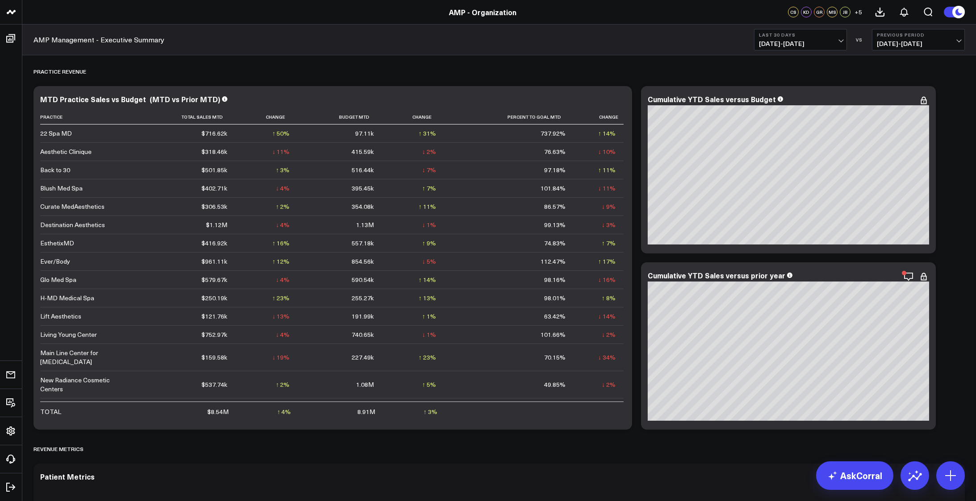
scroll to position [938, 0]
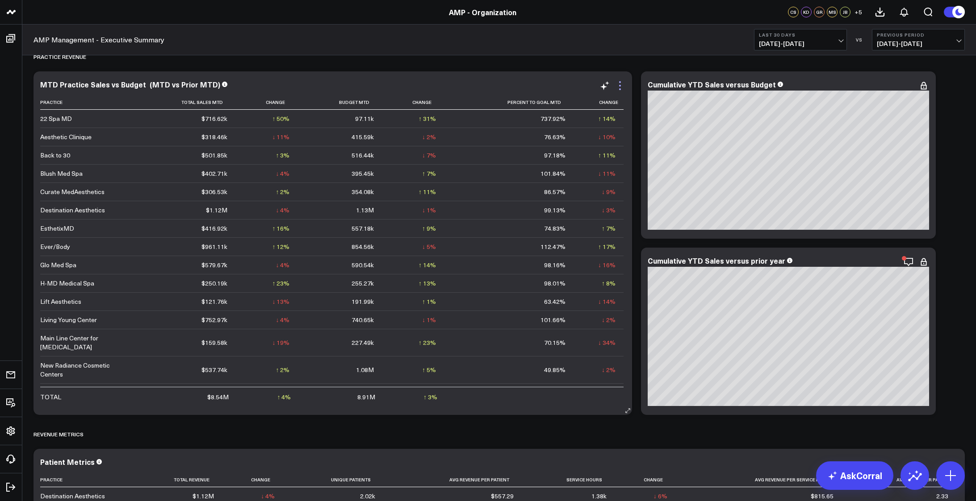
click at [619, 90] on icon at bounding box center [619, 85] width 11 height 11
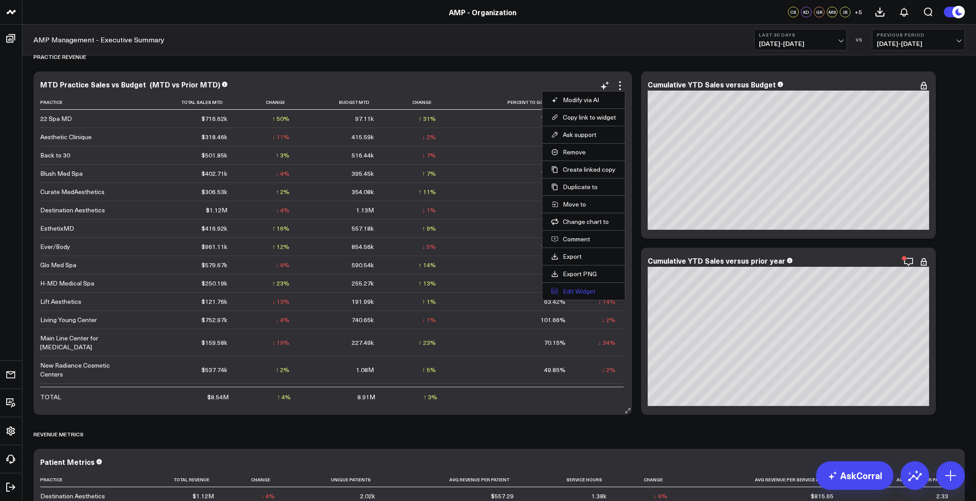
click at [581, 293] on button "Edit Widget" at bounding box center [583, 292] width 65 height 8
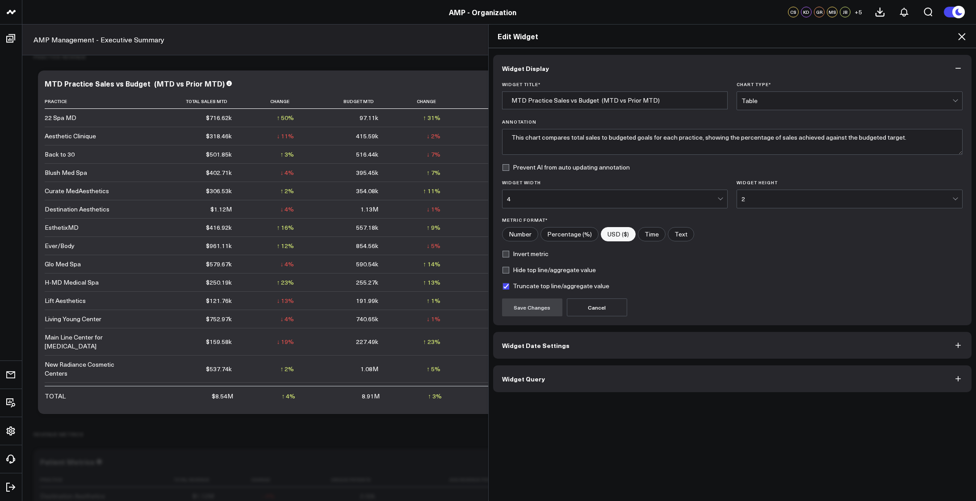
click at [587, 349] on button "Widget Date Settings" at bounding box center [732, 345] width 479 height 27
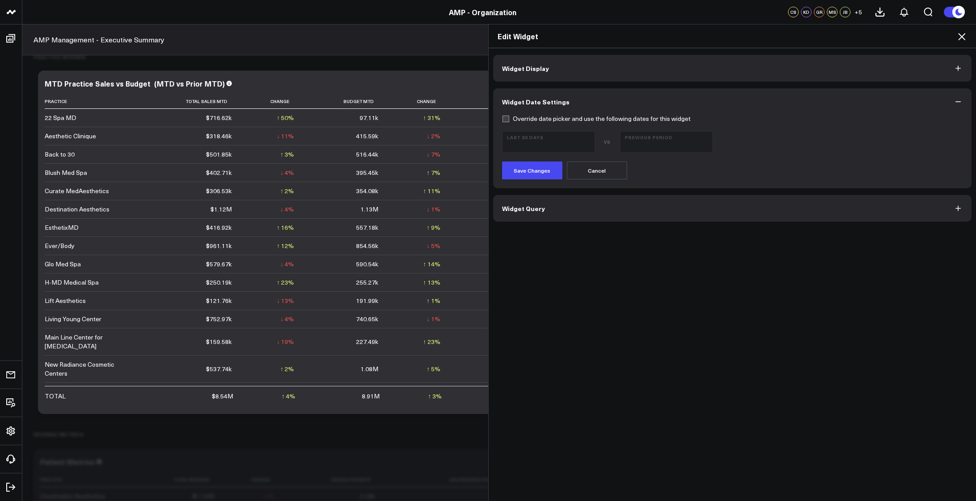
click at [502, 120] on label "Override date picker and use the following dates for this widget" at bounding box center [596, 118] width 188 height 7
click at [502, 120] on input "Override date picker and use the following dates for this widget" at bounding box center [505, 118] width 7 height 7
checkbox input "true"
click at [584, 143] on span "08/24/25 - 09/22/25" at bounding box center [548, 145] width 83 height 7
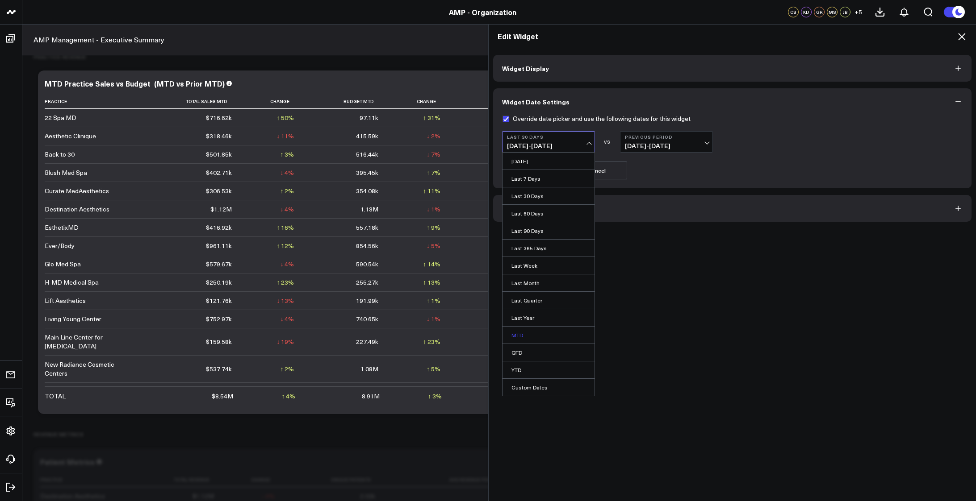
click at [538, 337] on link "MTD" at bounding box center [548, 335] width 92 height 17
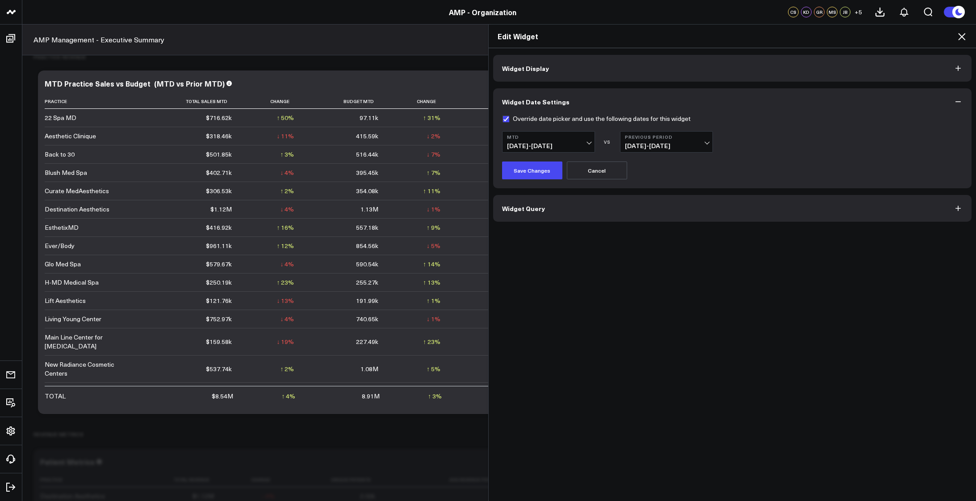
click at [585, 142] on span "08/24/25 - 09/22/25" at bounding box center [548, 145] width 83 height 7
click at [705, 254] on div "Widget Display Widget Date Settings Override date picker and use the following …" at bounding box center [732, 275] width 488 height 454
click at [707, 142] on button "Previous Period 07/25/25 - 08/23/25" at bounding box center [666, 141] width 93 height 21
click at [635, 180] on link "MoM" at bounding box center [666, 178] width 92 height 17
click at [963, 35] on icon at bounding box center [961, 36] width 7 height 7
